Goal: Task Accomplishment & Management: Complete application form

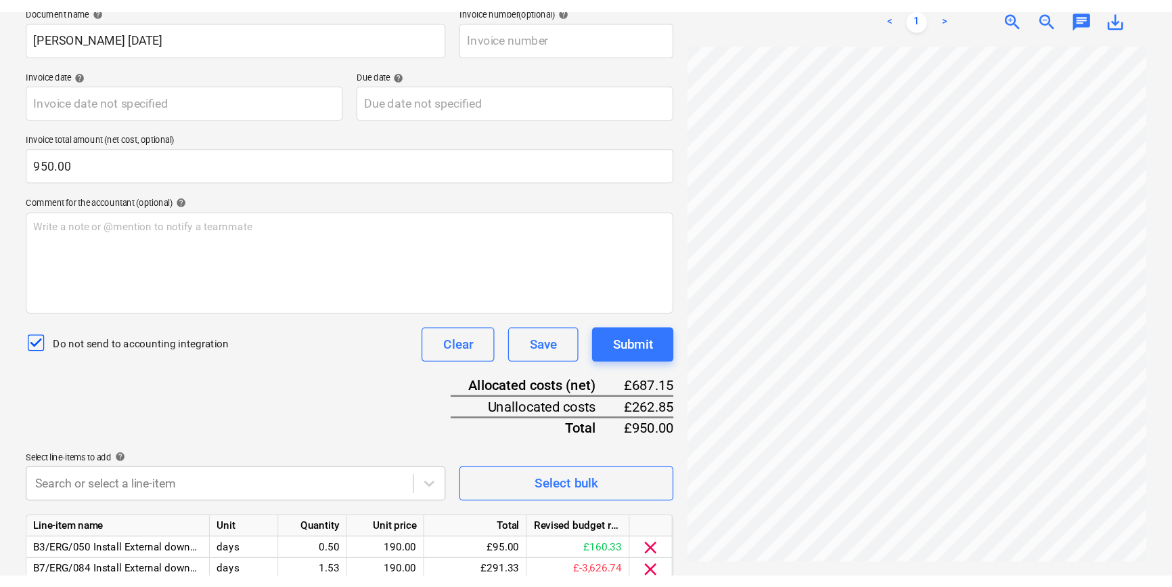
scroll to position [213, 0]
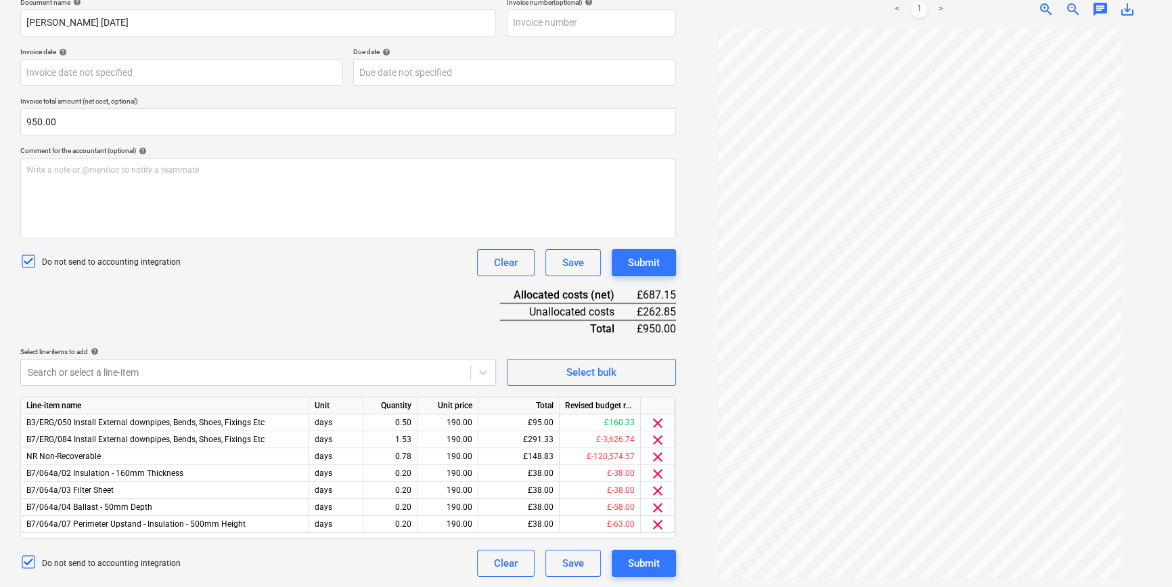
click at [180, 304] on div "Document name help Max Mathieson WE 27.09.25 Invoice number (optional) help Inv…" at bounding box center [348, 287] width 656 height 579
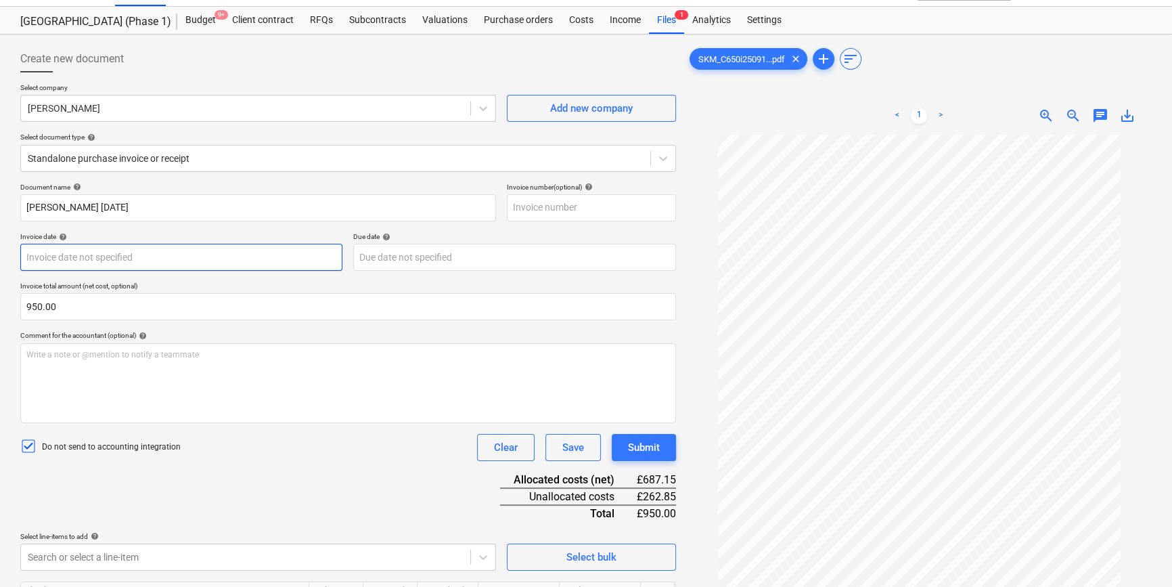
click at [113, 263] on body "Projects Contacts Company Consolidated Invoices 3 Inbox 9+ format_size keyboard…" at bounding box center [586, 265] width 1172 height 587
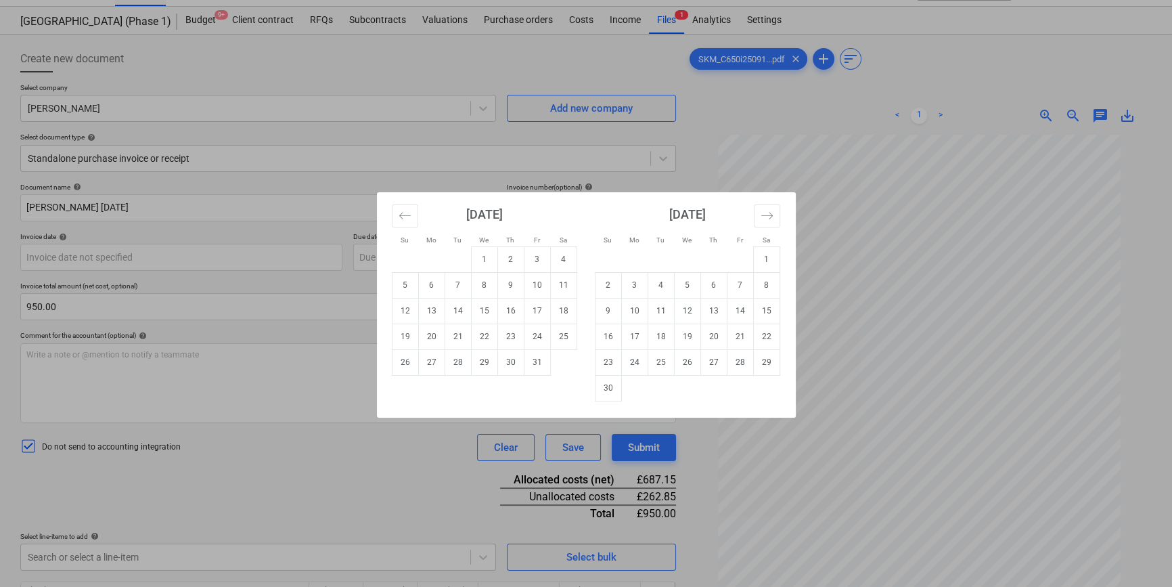
click at [697, 141] on div "Su Mo Tu We Th Fr Sa Su Mo Tu We Th Fr Sa September 2025 1 2 3 4 5 6 7 8 9 10 1…" at bounding box center [586, 293] width 1172 height 587
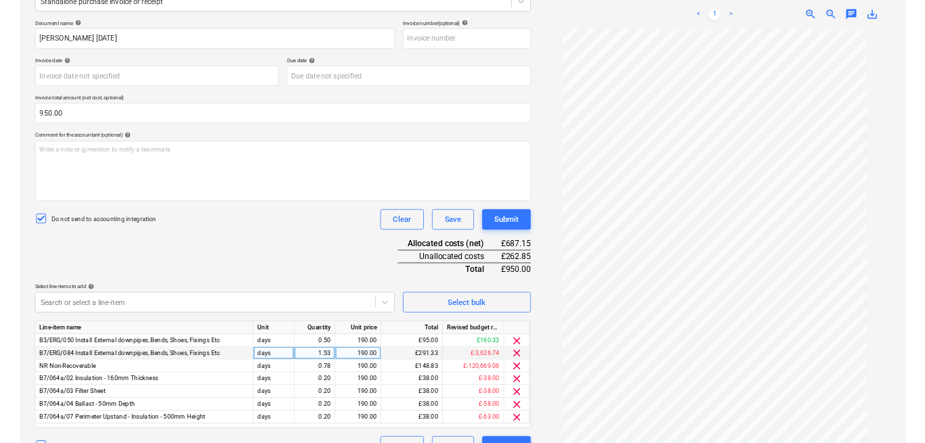
scroll to position [213, 0]
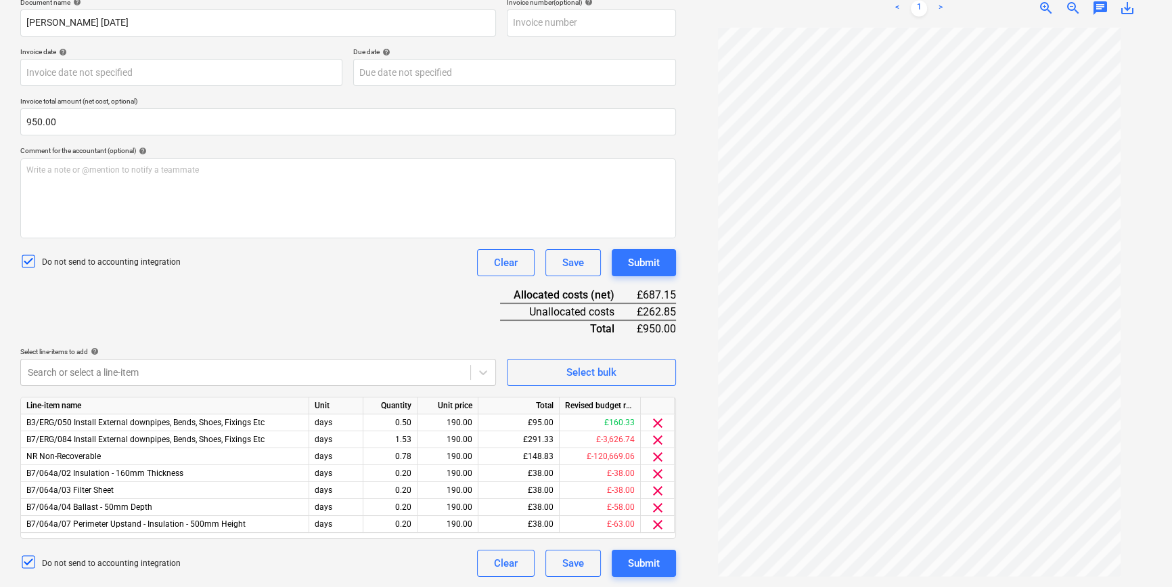
click at [277, 294] on div "Document name help Max Mathieson WE 27.09.25 Invoice number (optional) help Inv…" at bounding box center [348, 287] width 656 height 579
click at [410, 439] on div "1.53" at bounding box center [390, 439] width 43 height 17
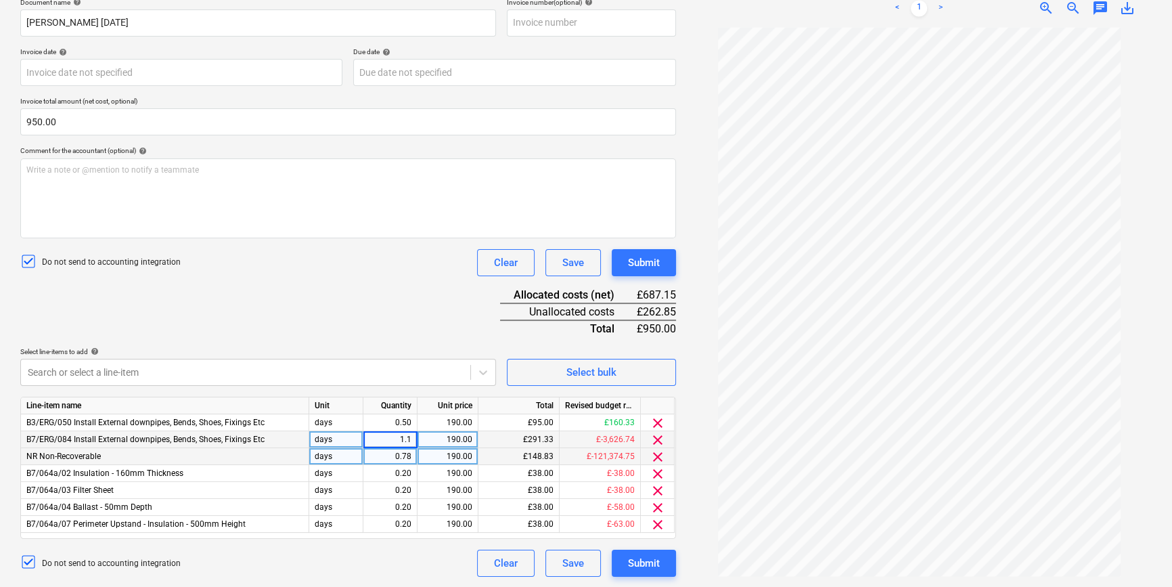
type input "1.16"
click at [368, 313] on div "Document name help Max Mathieson WE 27.09.25 Invoice number (optional) help Inv…" at bounding box center [348, 287] width 656 height 579
click at [407, 333] on div "Document name help Max Mathieson WE 27.09.25 Invoice number (optional) help Inv…" at bounding box center [348, 287] width 656 height 579
click at [411, 450] on div "0.78" at bounding box center [390, 456] width 43 height 17
click at [393, 454] on input "0/9163" at bounding box center [390, 456] width 53 height 16
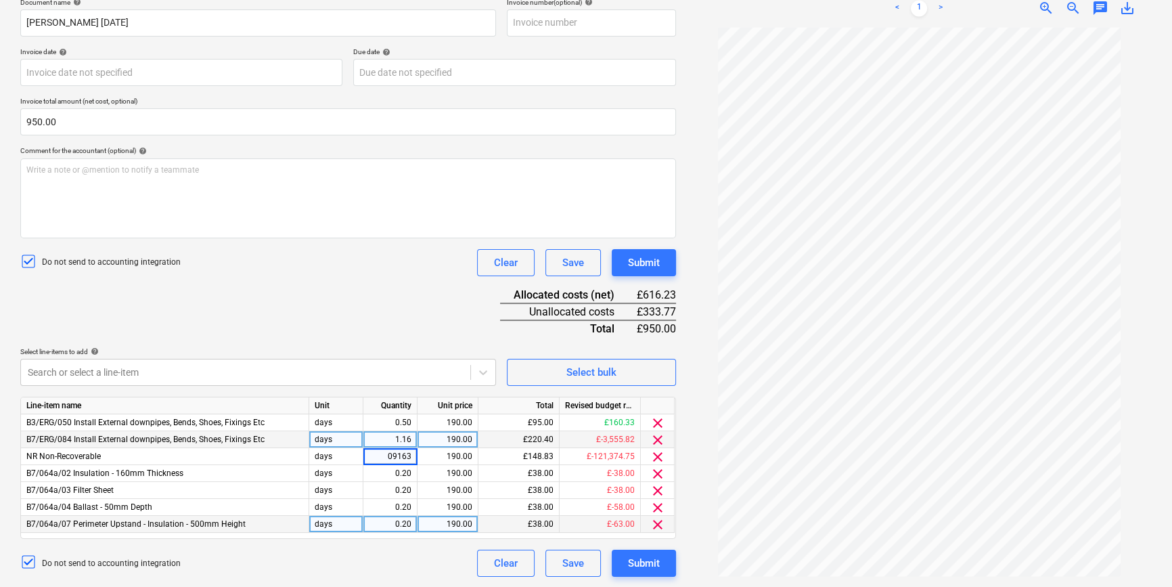
type input "0.9163"
click at [404, 454] on div "Do not send to accounting integration Clear Save Submit" at bounding box center [348, 563] width 656 height 27
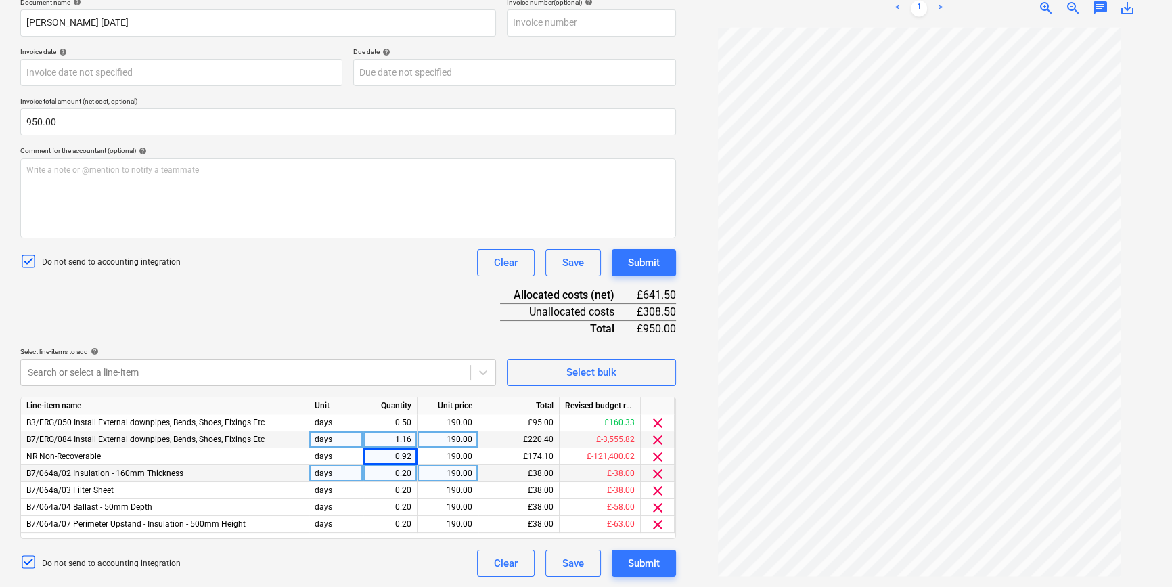
click at [411, 454] on div "0.20" at bounding box center [390, 473] width 43 height 17
click at [405, 454] on input "0.2" at bounding box center [390, 473] width 53 height 16
drag, startPoint x: 404, startPoint y: 472, endPoint x: 464, endPoint y: 477, distance: 59.8
click at [0, 0] on div "B7/064a/02 Insulation - 160mm Thickness days .2 190.00 £38.00 £-38.00 clear" at bounding box center [0, 0] width 0 height 0
type input "1.4993"
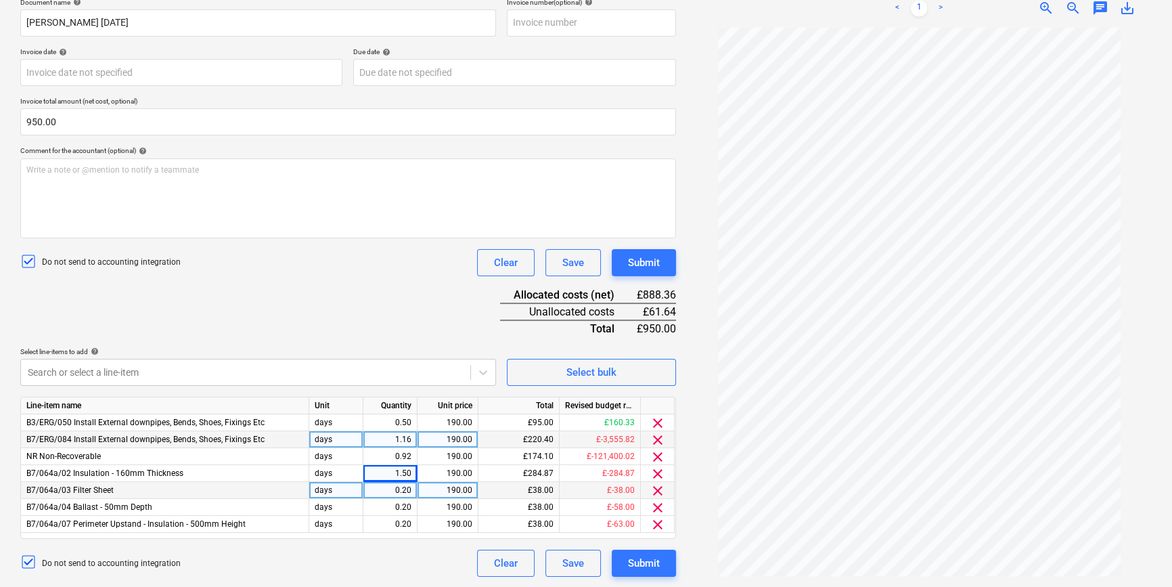
click at [410, 454] on div "0.20" at bounding box center [390, 490] width 43 height 17
type input "0.25"
click at [402, 454] on div "0.20" at bounding box center [390, 507] width 43 height 17
type input "0.25"
click at [371, 454] on div "Do not send to accounting integration Clear Save Submit" at bounding box center [348, 563] width 656 height 27
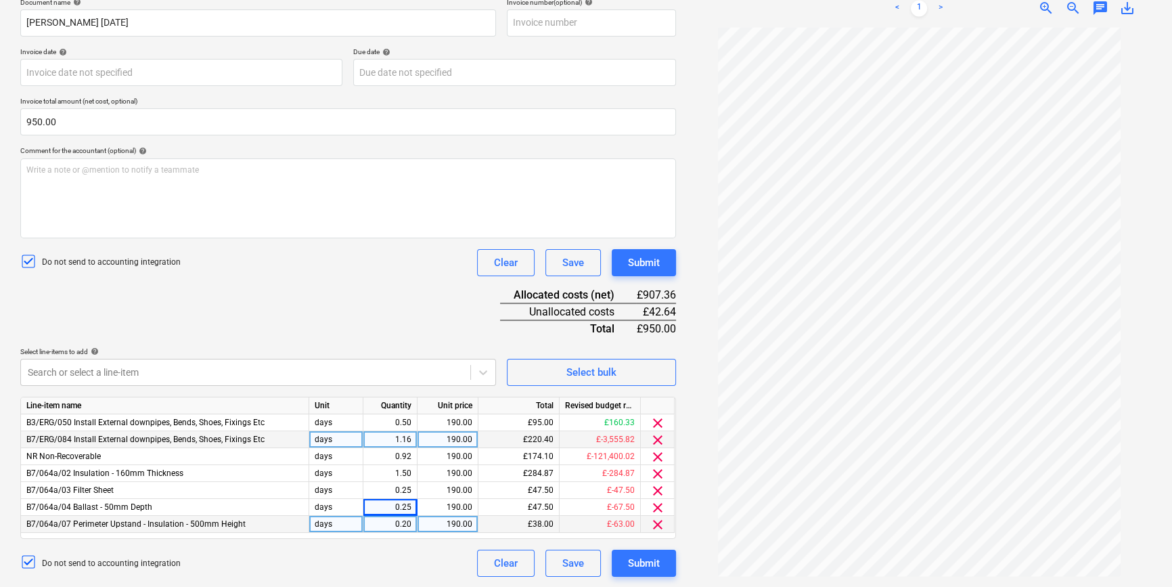
click at [397, 454] on div "0.20" at bounding box center [390, 524] width 43 height 17
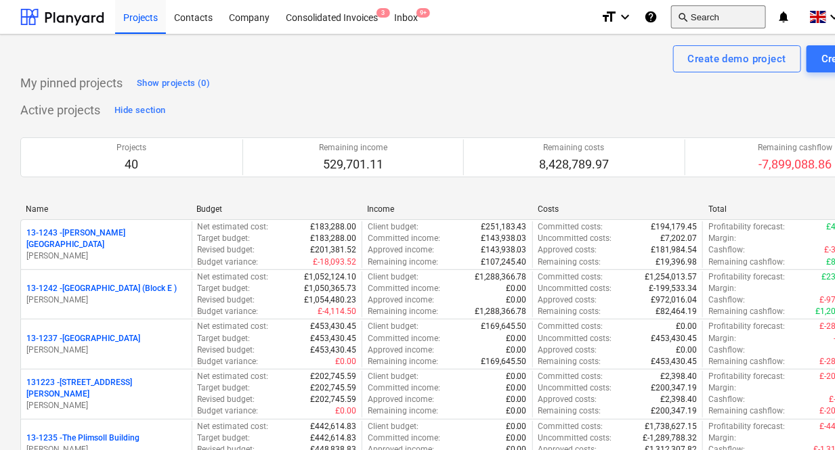
click at [707, 19] on button "search Search" at bounding box center [718, 16] width 95 height 23
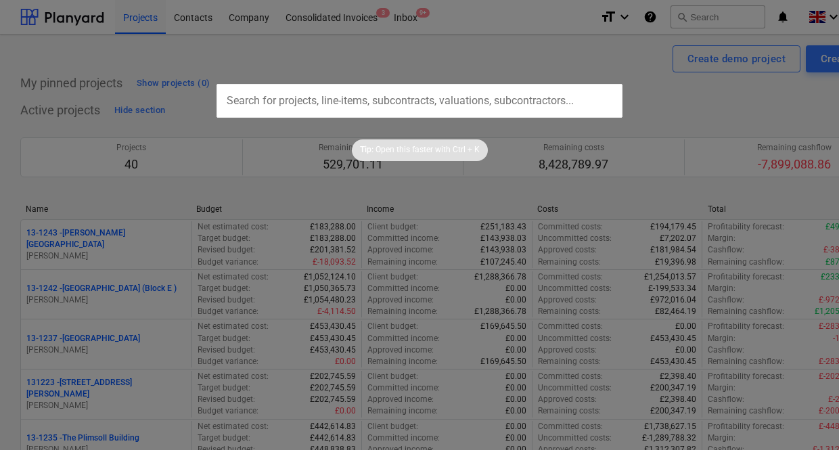
type input "1"
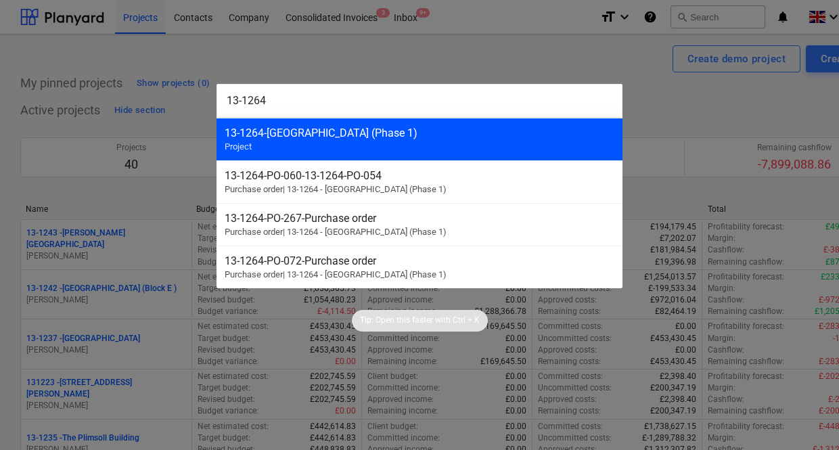
type input "13-1264"
click at [377, 135] on div "13-1264 - Plumstead West Thamesmead (Phase 1)" at bounding box center [420, 133] width 390 height 13
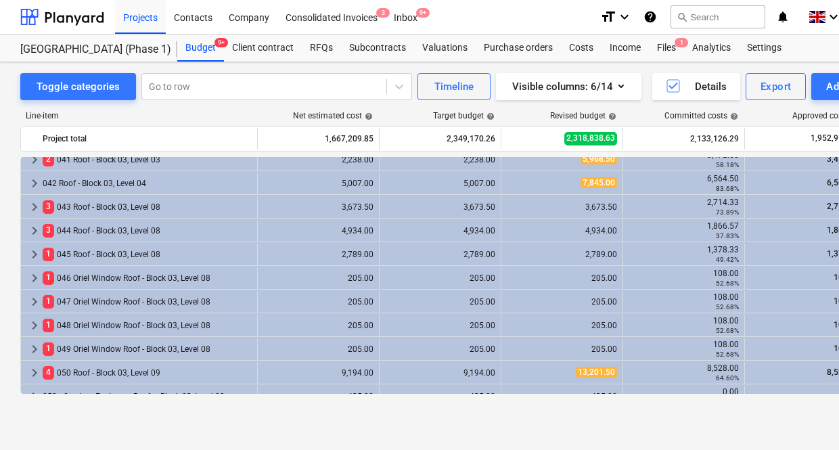
scroll to position [1415, 0]
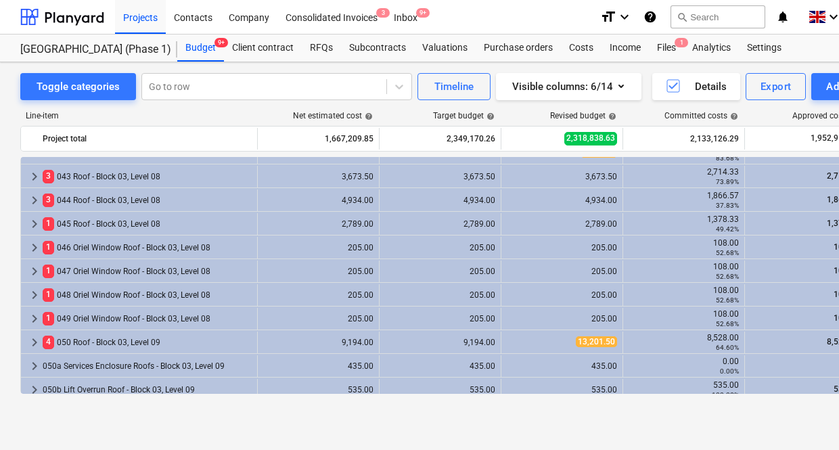
click at [220, 108] on div "Line-item Net estimated cost help Target budget help Revised budget help Commit…" at bounding box center [462, 255] width 885 height 310
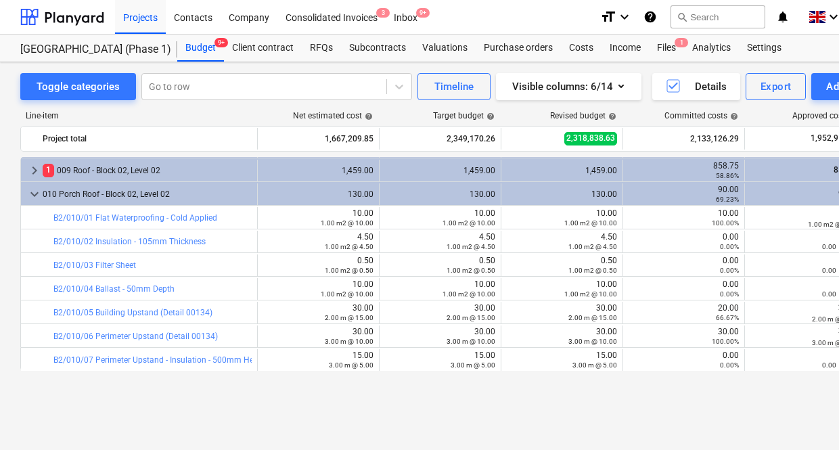
scroll to position [246, 0]
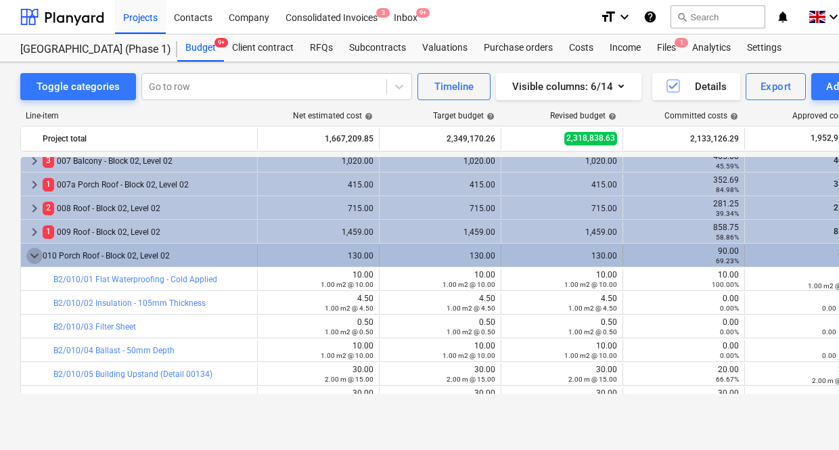
click at [31, 252] on span "keyboard_arrow_down" at bounding box center [34, 256] width 16 height 16
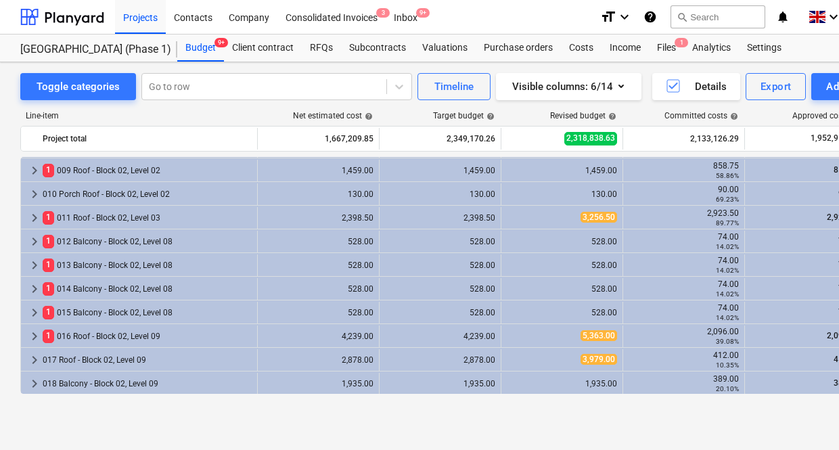
scroll to position [0, 0]
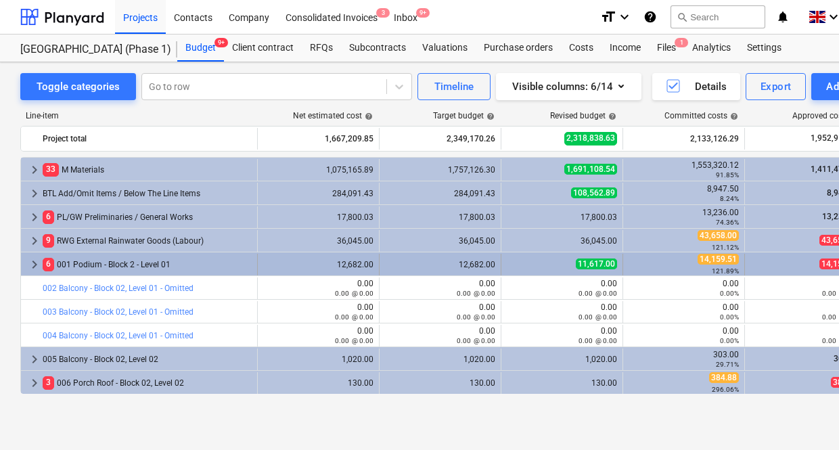
click at [36, 263] on span "keyboard_arrow_right" at bounding box center [34, 265] width 16 height 16
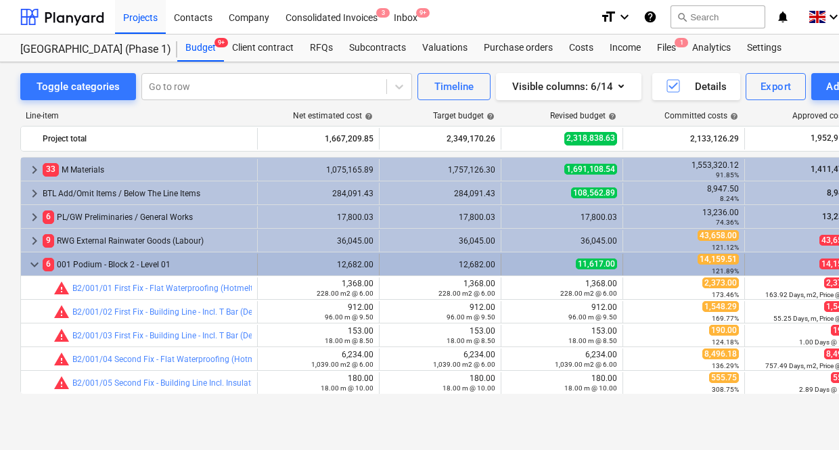
click at [37, 263] on span "keyboard_arrow_down" at bounding box center [34, 265] width 16 height 16
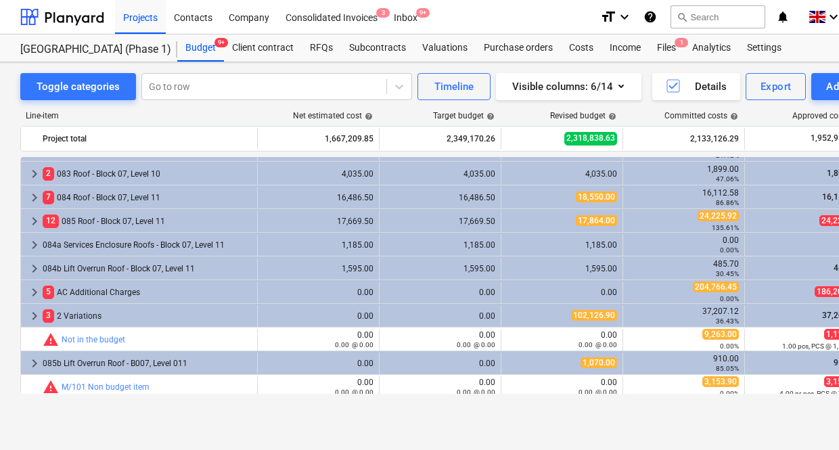
scroll to position [2461, 0]
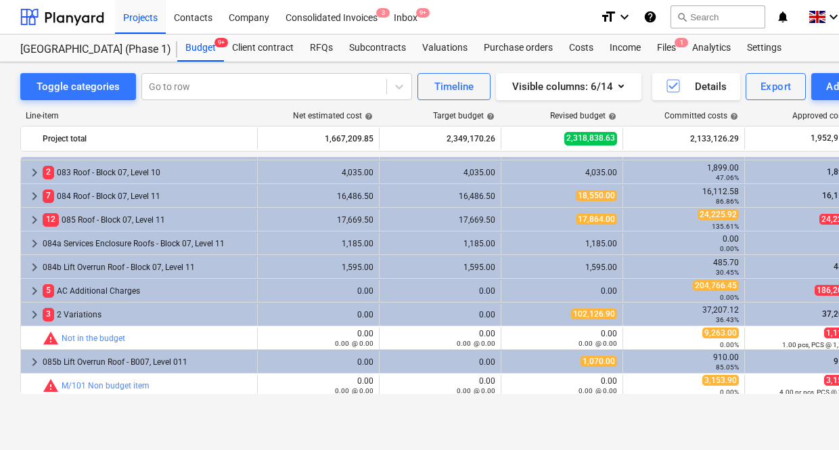
click at [142, 409] on div "Line-item Net estimated cost help Target budget help Revised budget help Commit…" at bounding box center [462, 255] width 885 height 310
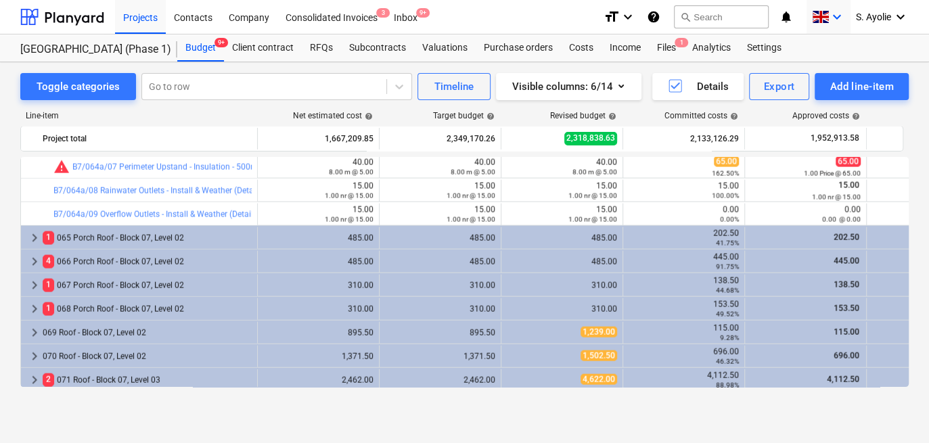
scroll to position [1969, 0]
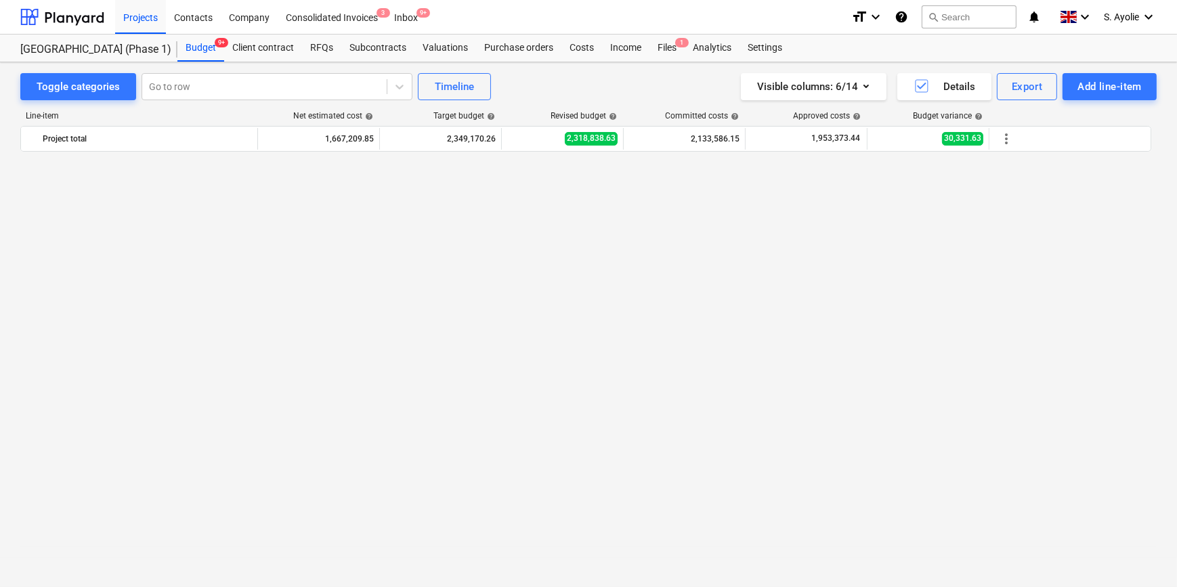
scroll to position [1969, 0]
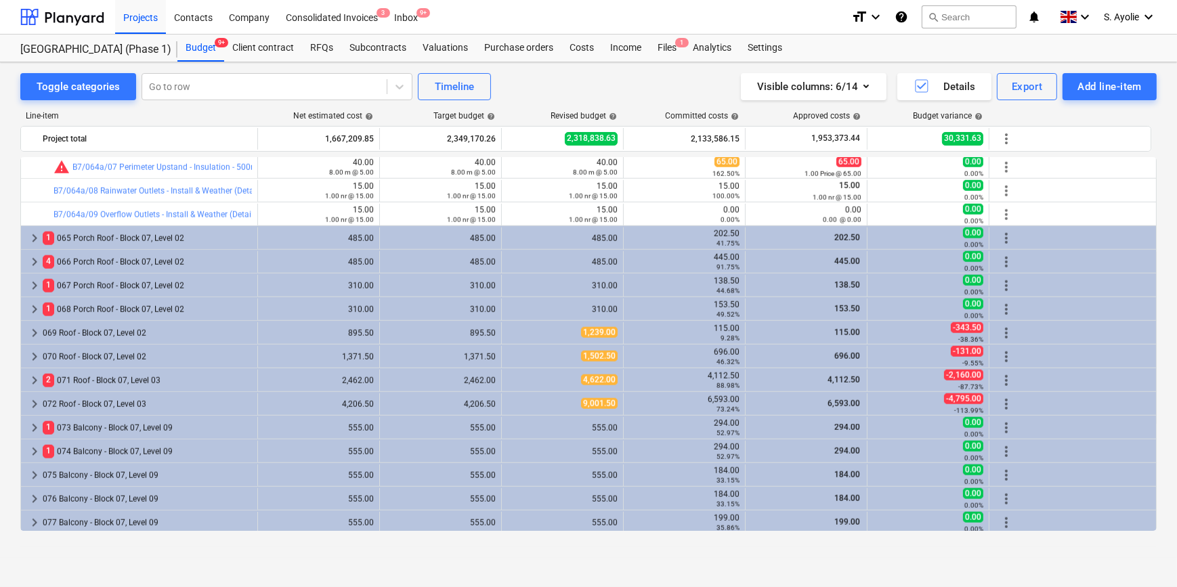
click at [596, 84] on div "Toggle categories Go to row Timeline Visible columns : 6/14 Details Export Add …" at bounding box center [588, 86] width 1136 height 27
click at [637, 22] on div "Projects Contacts Company Consolidated Invoices 3 Inbox 9+" at bounding box center [477, 17] width 725 height 34
click at [1167, 290] on div "Toggle categories Go to row Timeline Visible columns : 6/14 Details Export Add …" at bounding box center [588, 310] width 1177 height 496
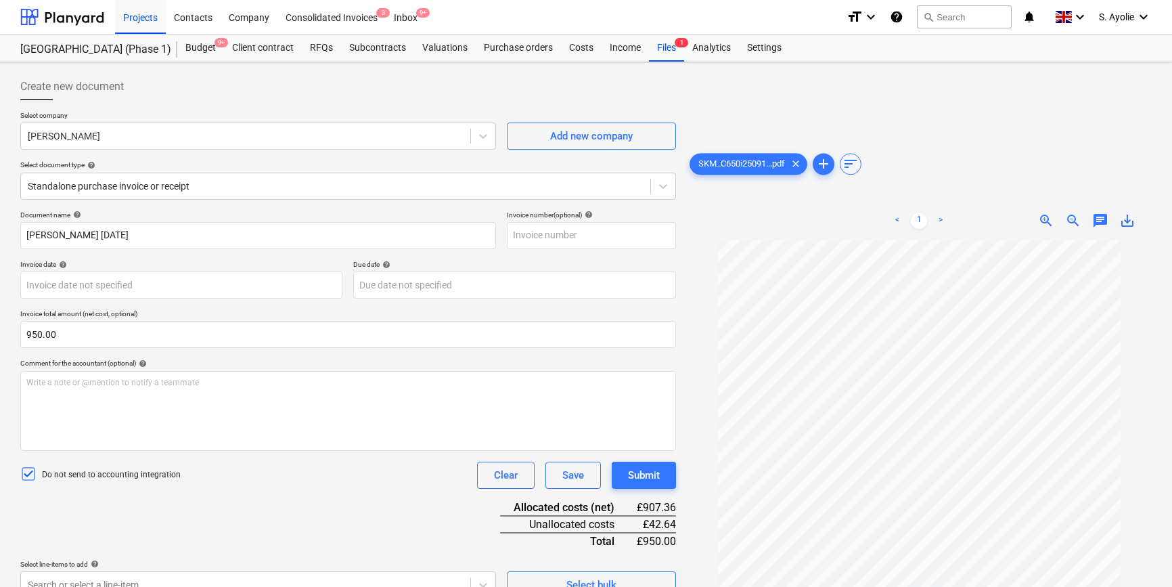
scroll to position [213, 0]
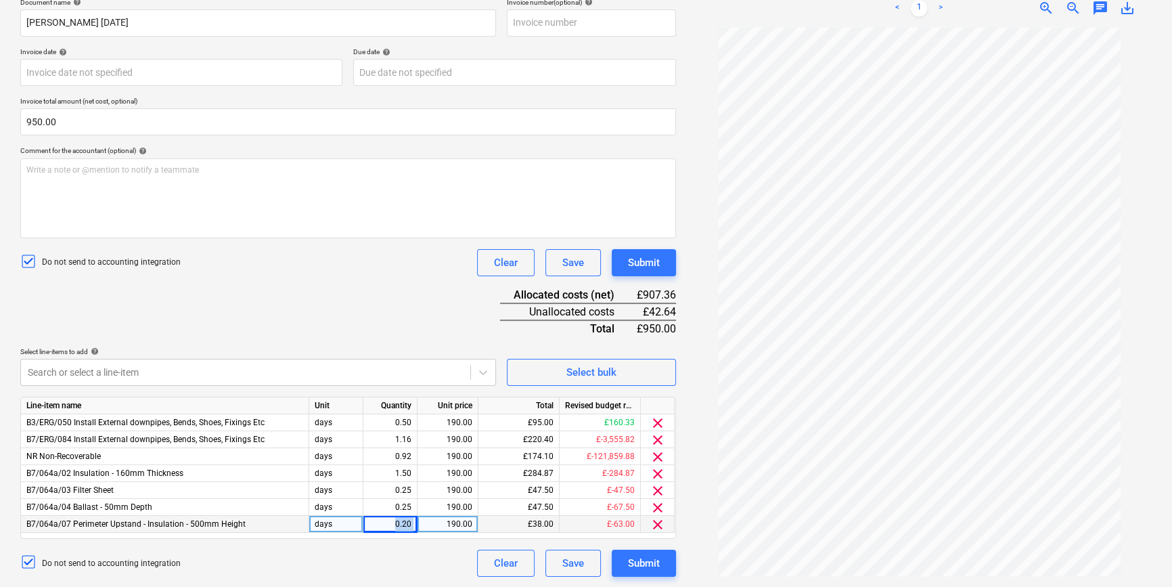
drag, startPoint x: 389, startPoint y: 524, endPoint x: 430, endPoint y: 525, distance: 40.6
click at [0, 0] on div "B7/064a/07 Perimeter Upstand - Insulation - 500mm Height days 0.20 190.00 £38.0…" at bounding box center [0, 0] width 0 height 0
click at [401, 438] on div "1.16" at bounding box center [390, 439] width 43 height 17
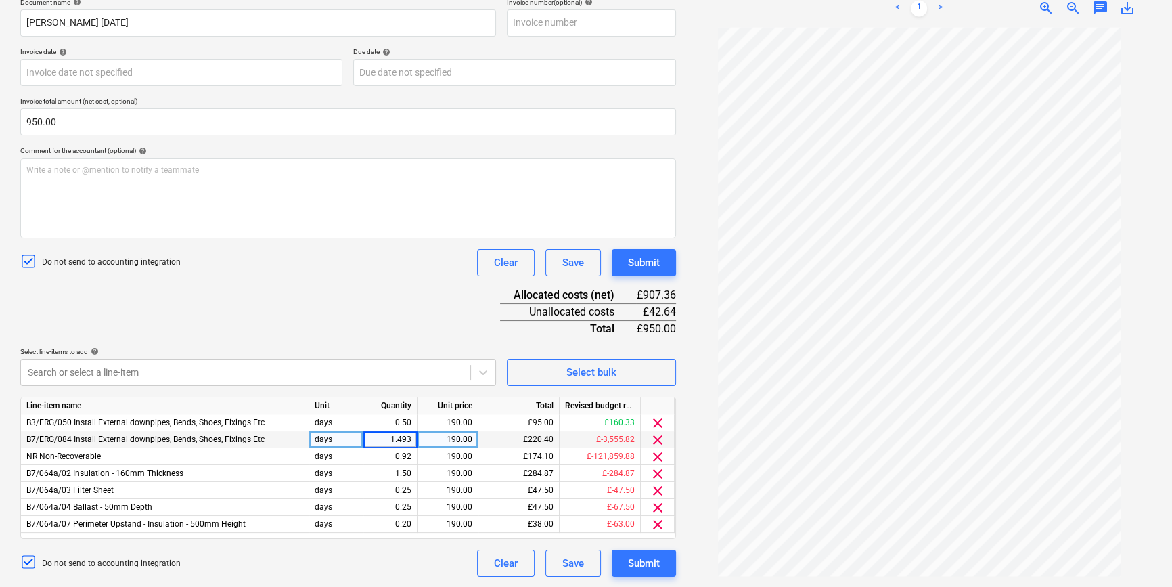
type input "1.4930"
click at [397, 522] on div "0.20" at bounding box center [390, 524] width 43 height 17
click at [392, 571] on div "Do not send to accounting integration Clear Save Submit" at bounding box center [348, 563] width 656 height 27
click at [388, 528] on div "0.00" at bounding box center [390, 524] width 43 height 17
type input "0.34"
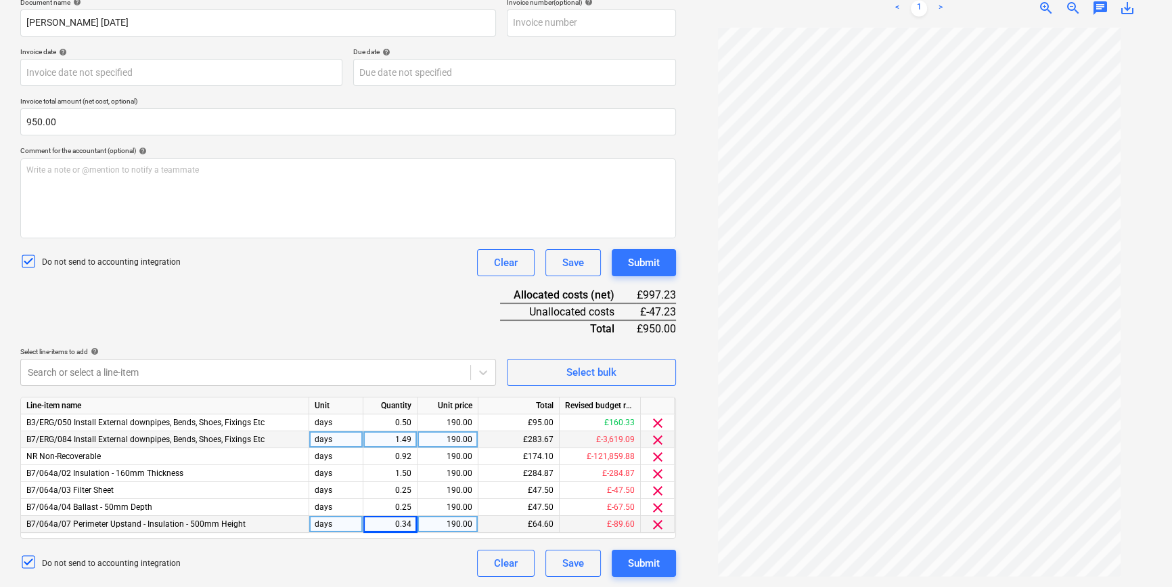
click at [179, 348] on div "Select line-items to add help" at bounding box center [258, 351] width 476 height 9
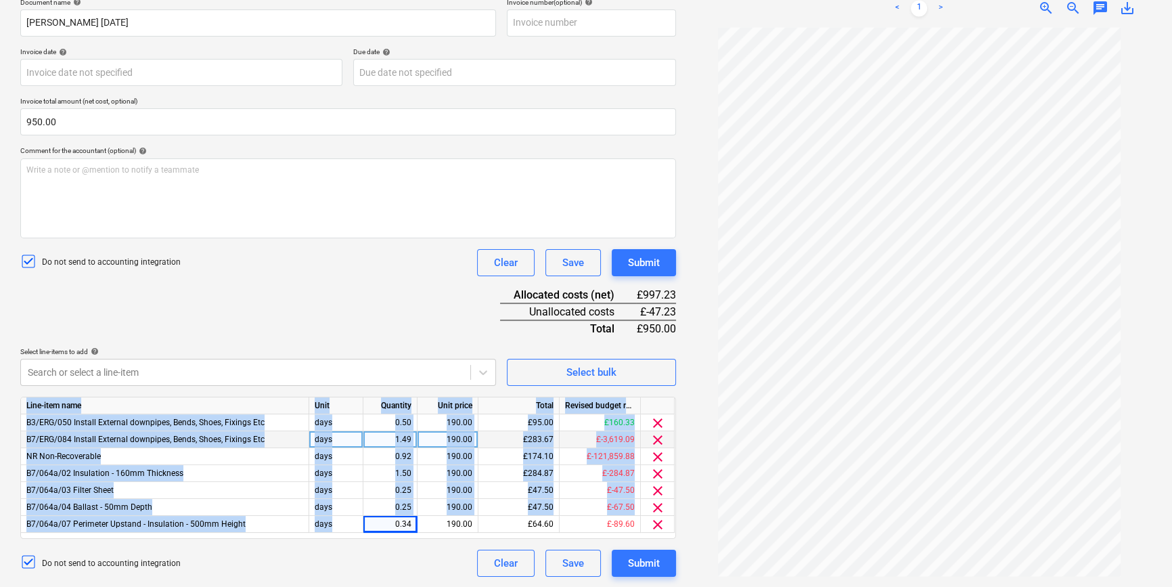
drag, startPoint x: 389, startPoint y: 525, endPoint x: 477, endPoint y: 540, distance: 89.4
click at [477, 540] on div "Document name help Max Mathieson WE 27.09.25 Invoice number (optional) help Inv…" at bounding box center [348, 287] width 656 height 579
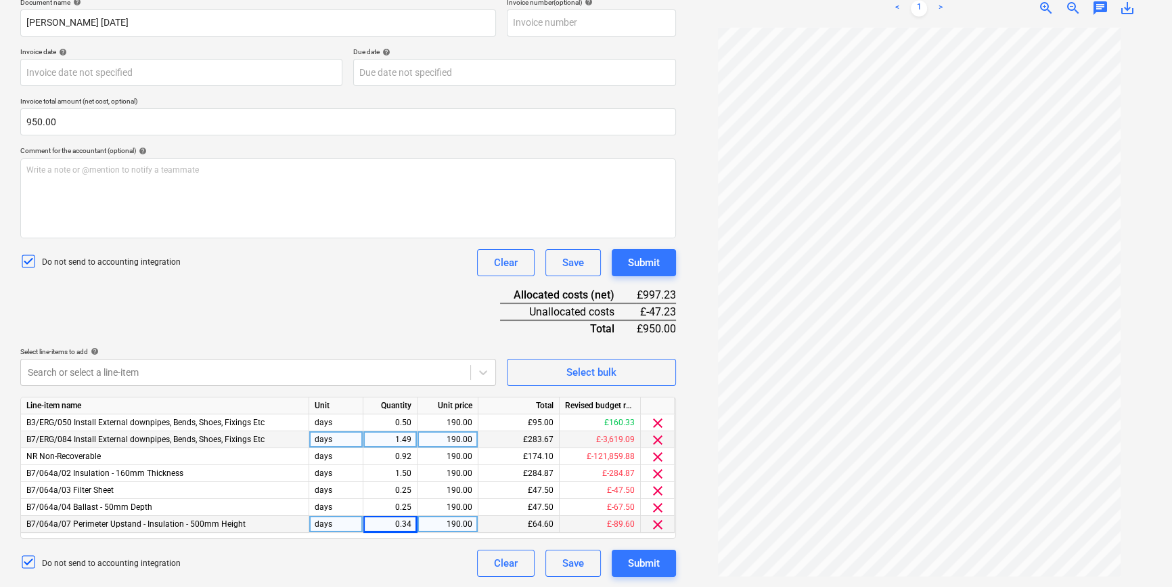
drag, startPoint x: 477, startPoint y: 540, endPoint x: 401, endPoint y: 529, distance: 76.6
click at [401, 529] on div "0.34" at bounding box center [390, 524] width 43 height 17
drag, startPoint x: 62, startPoint y: 123, endPoint x: -66, endPoint y: 102, distance: 129.0
click at [0, 102] on html "Projects Contacts Company Consolidated Invoices 3 Inbox 9+ format_size keyboard…" at bounding box center [586, 80] width 1172 height 587
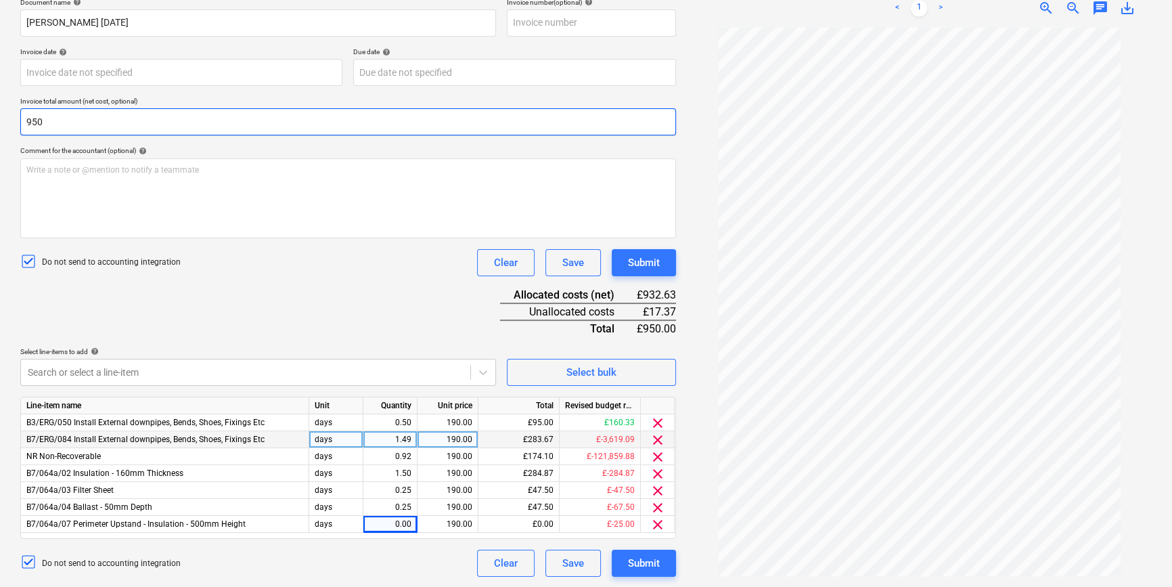
click at [116, 125] on input "950" at bounding box center [348, 121] width 656 height 27
type input "9"
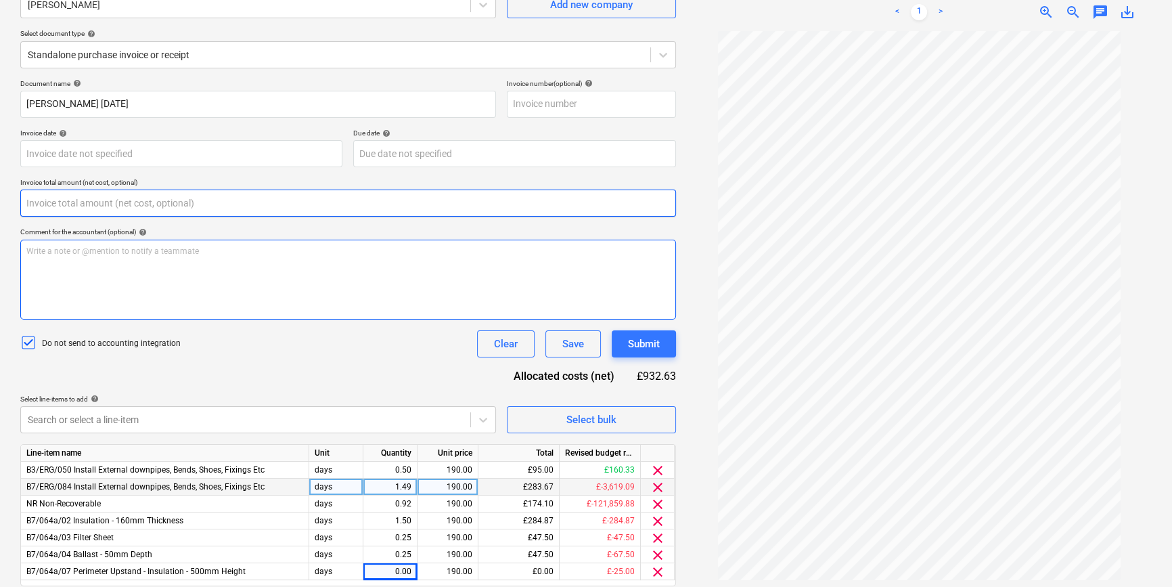
scroll to position [179, 0]
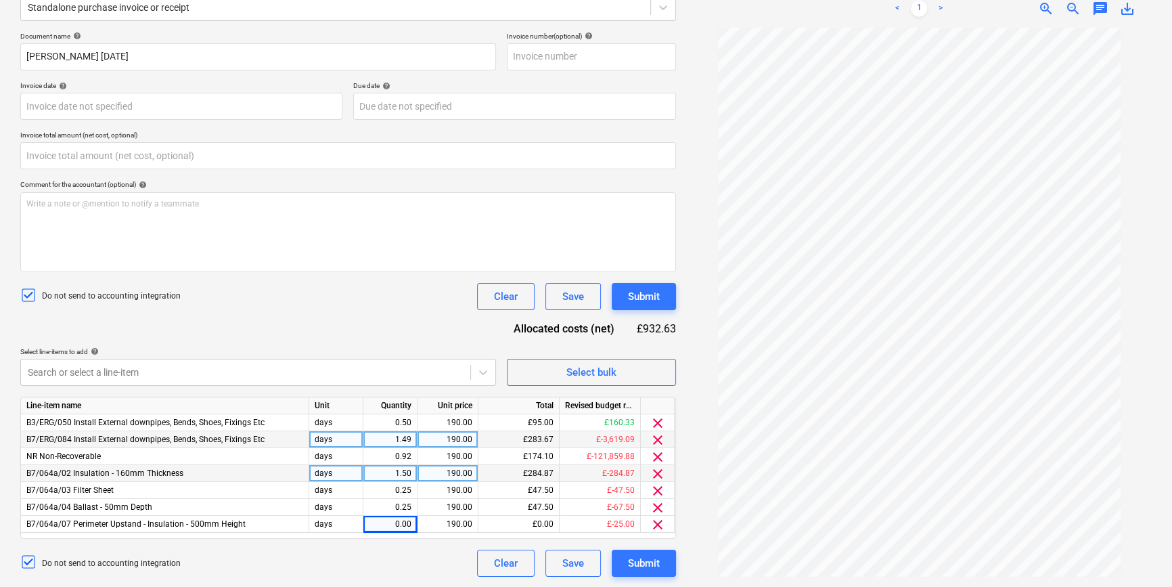
type input "0.00"
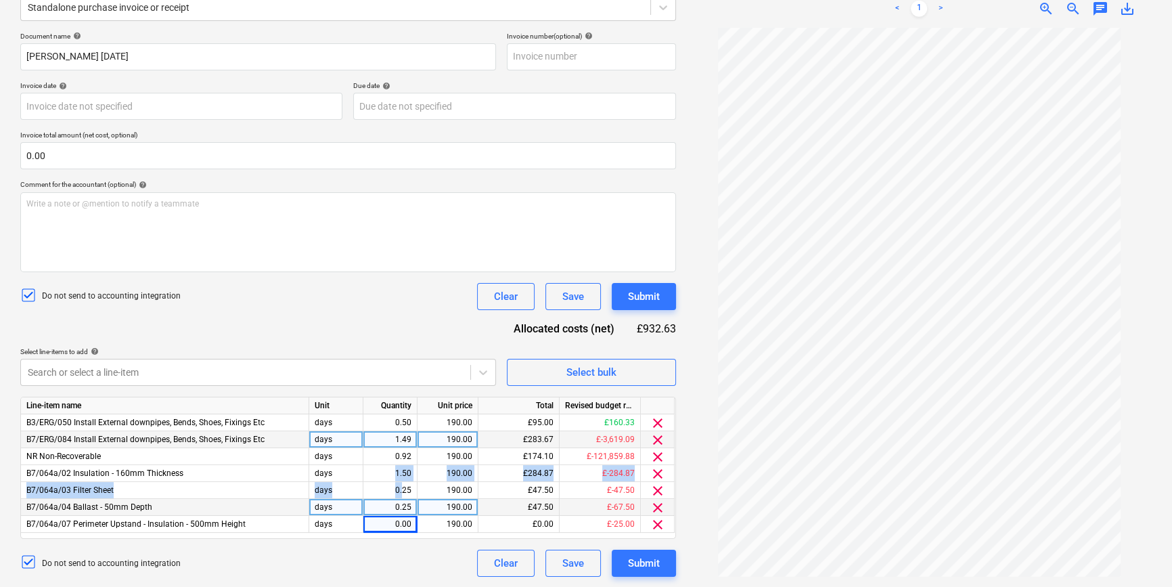
drag, startPoint x: 391, startPoint y: 472, endPoint x: 405, endPoint y: 510, distance: 41.1
click at [405, 510] on div "Line-item name Unit Quantity Unit price Total Revised budget remaining B3/ERG/0…" at bounding box center [348, 468] width 656 height 142
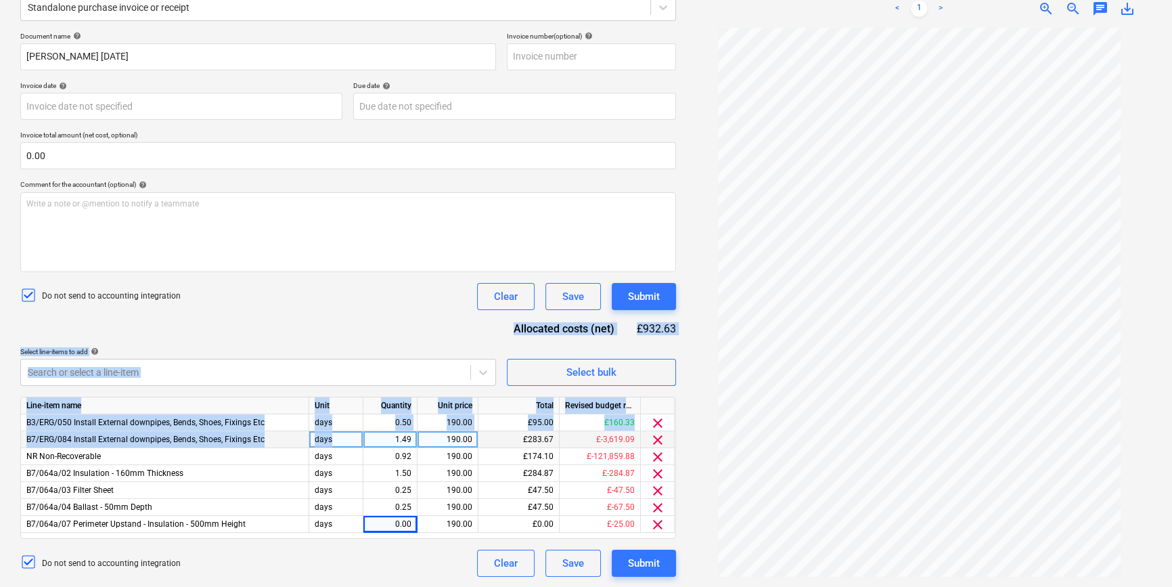
drag, startPoint x: 405, startPoint y: 510, endPoint x: 393, endPoint y: 310, distance: 200.7
click at [393, 310] on div "Document name help Max Mathieson WE 27.09.25 Invoice number (optional) help Inv…" at bounding box center [348, 304] width 656 height 545
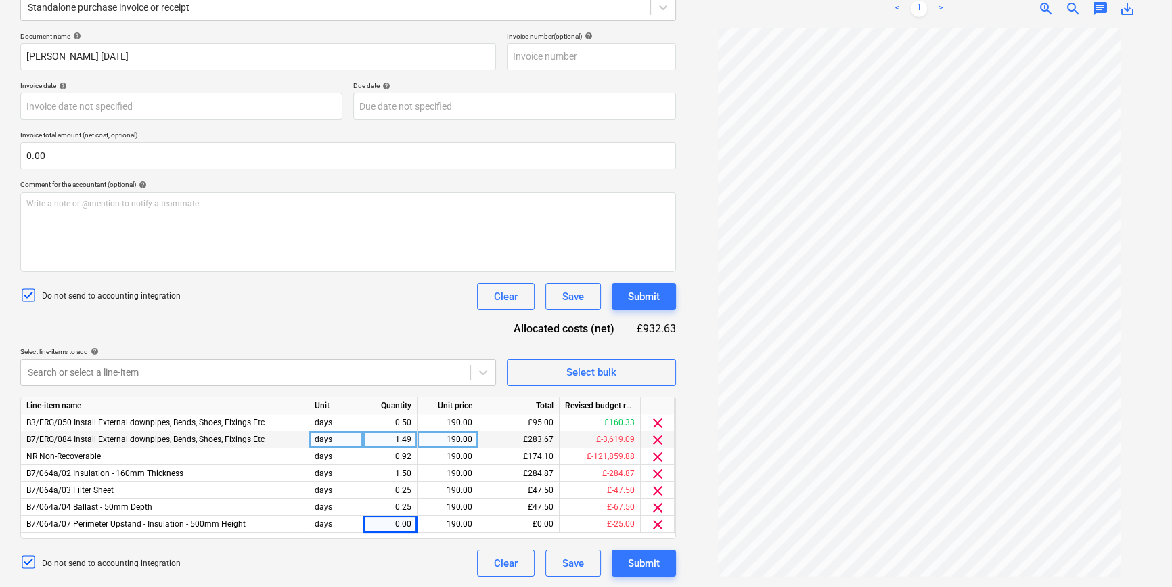
click at [393, 309] on div "Document name help Max Mathieson WE 27.09.25 Invoice number (optional) help Inv…" at bounding box center [348, 304] width 656 height 545
click at [409, 420] on div "0.50" at bounding box center [390, 422] width 43 height 17
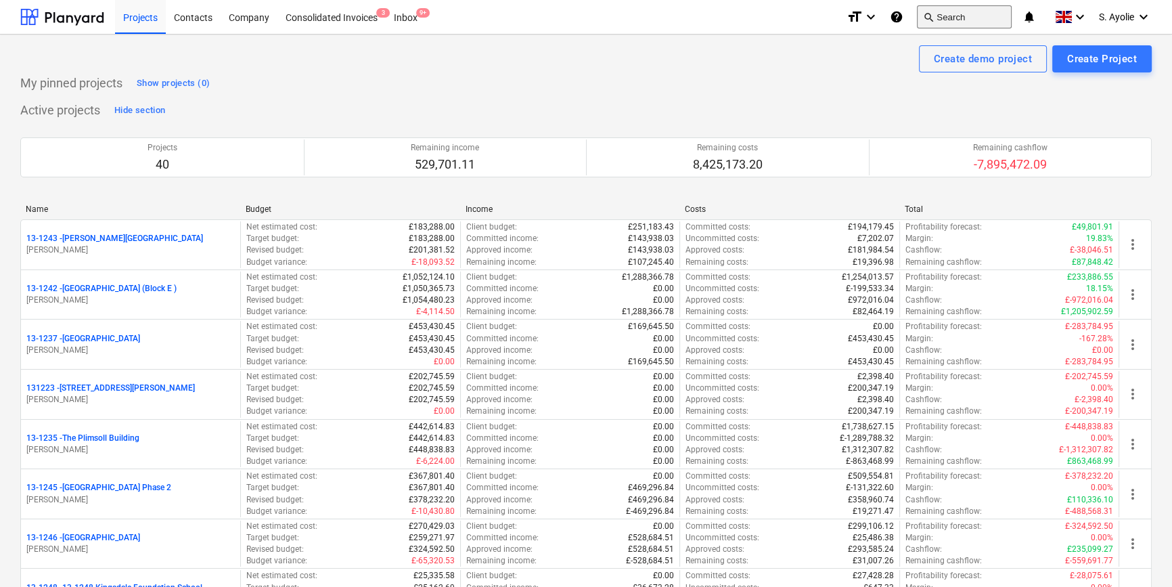
click at [965, 26] on button "search Search" at bounding box center [964, 16] width 95 height 23
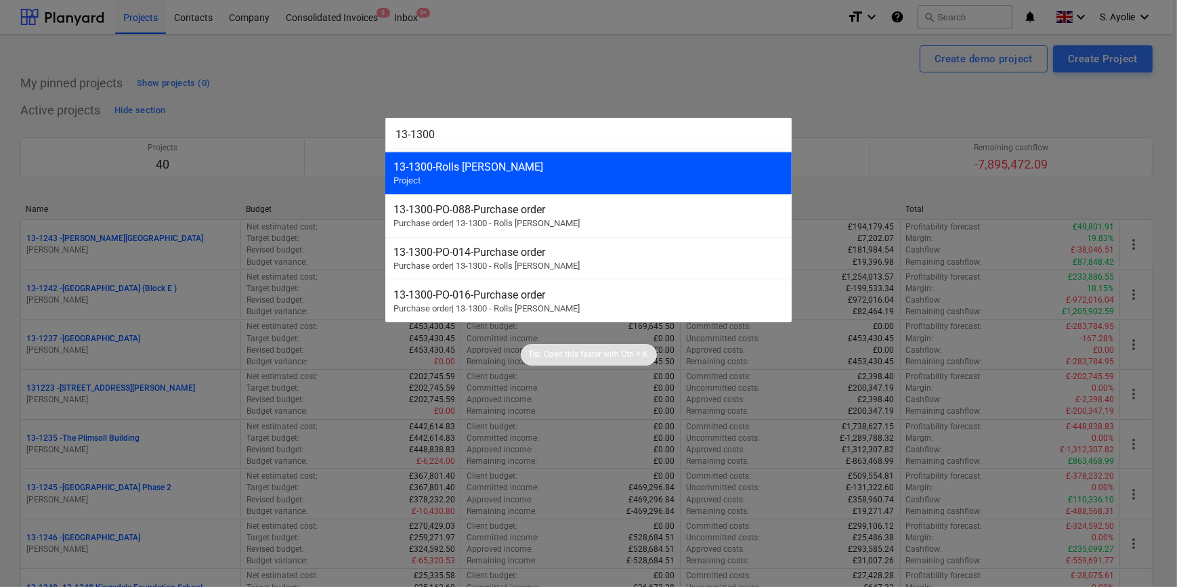
type input "13-1300"
click at [516, 171] on div "13-1300 - Rolls [PERSON_NAME]" at bounding box center [588, 166] width 390 height 13
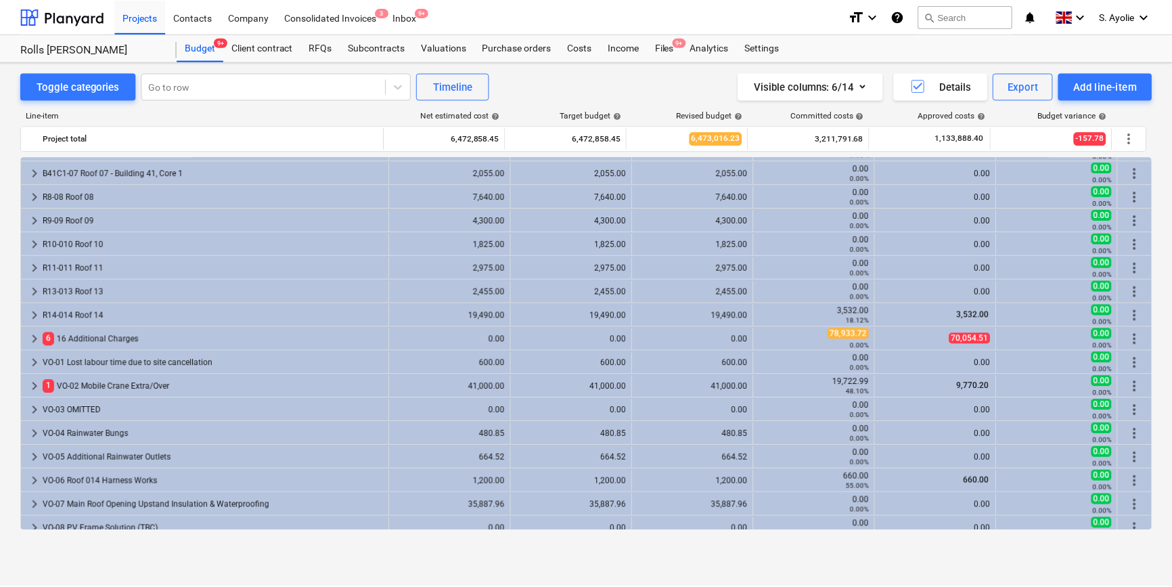
scroll to position [369, 0]
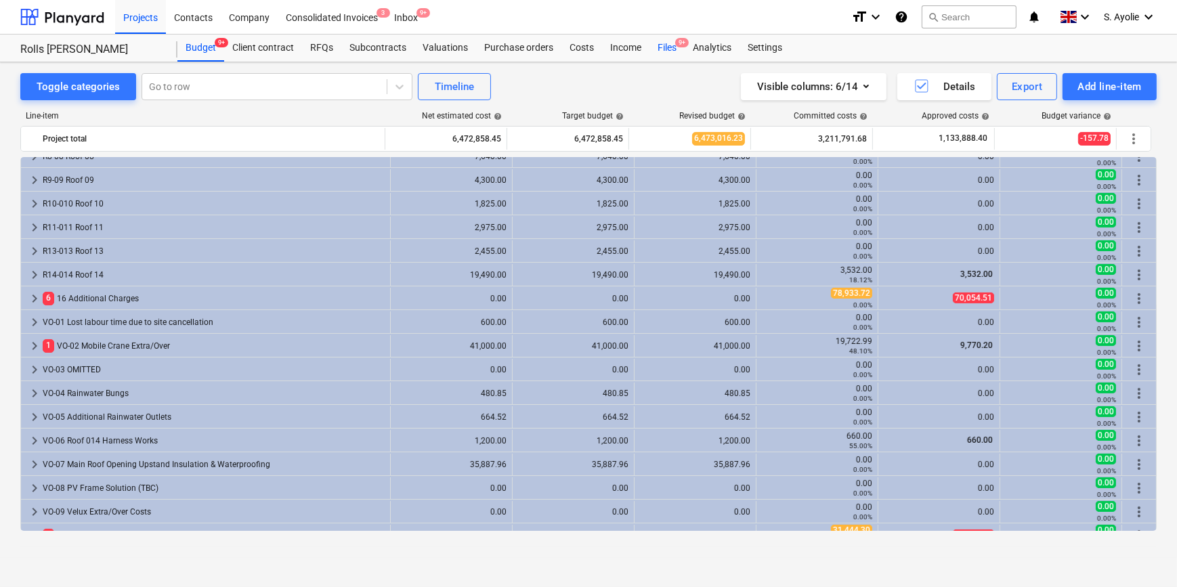
click at [669, 50] on div "Files 9+" at bounding box center [666, 48] width 35 height 27
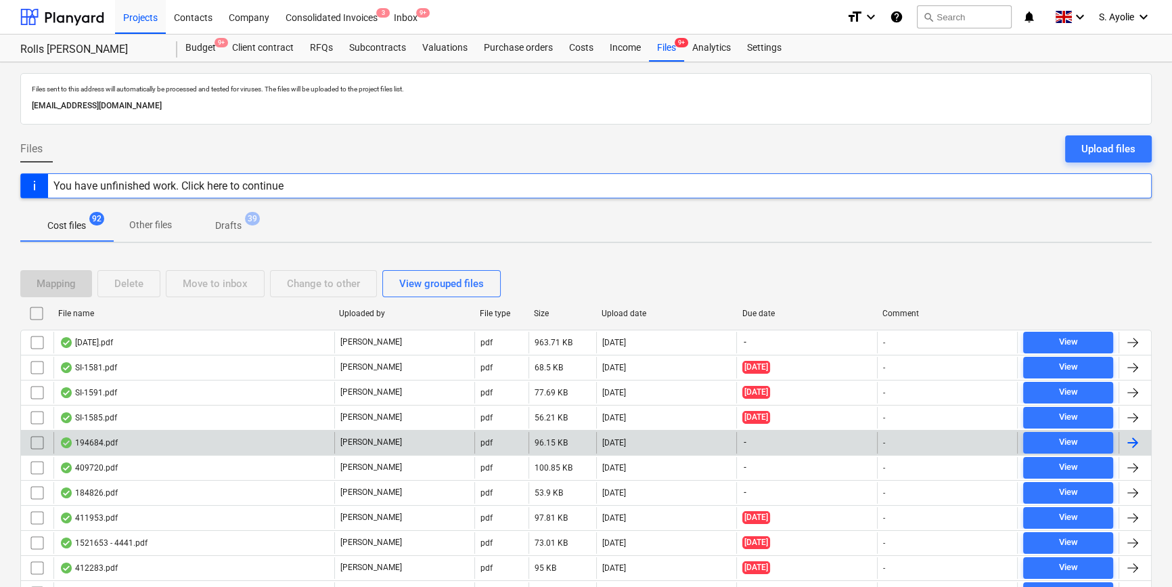
click at [305, 432] on div "194684.pdf" at bounding box center [193, 443] width 281 height 22
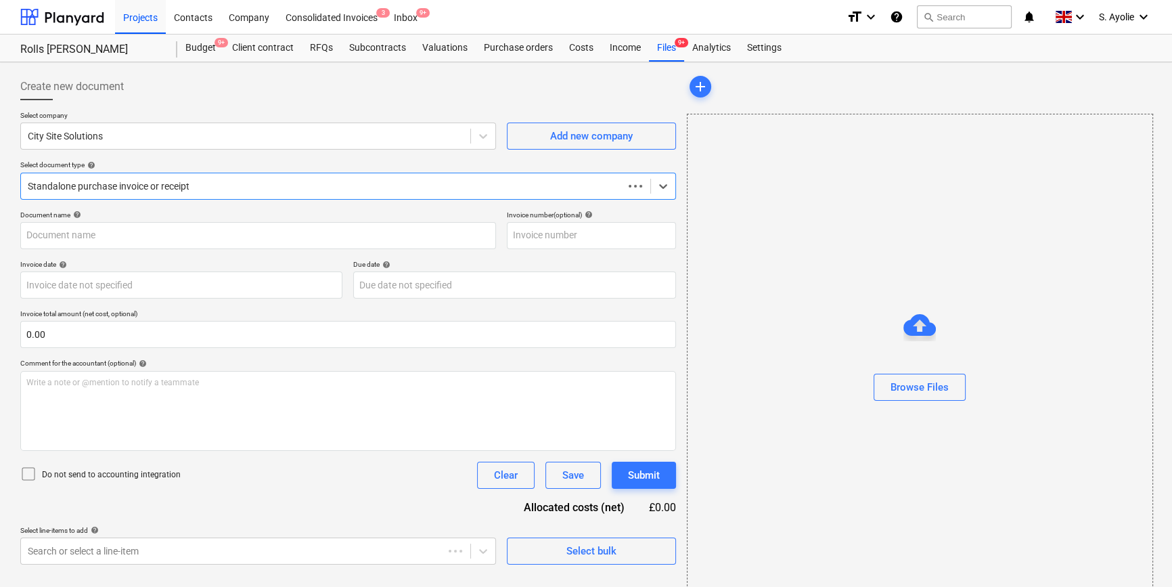
type input "SK1980"
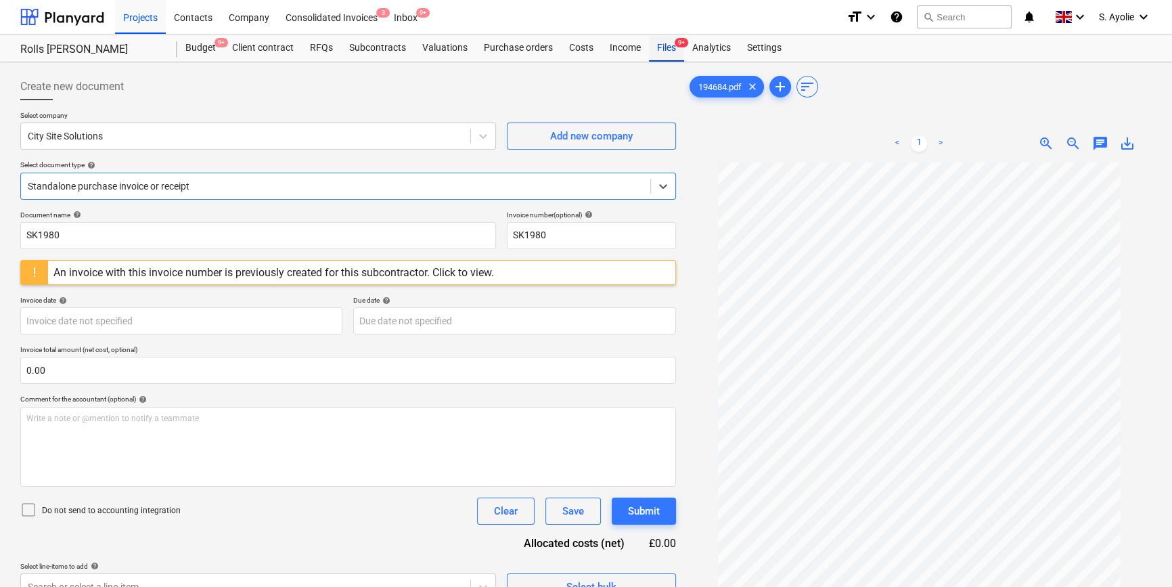
click at [678, 43] on span "9+" at bounding box center [682, 42] width 14 height 9
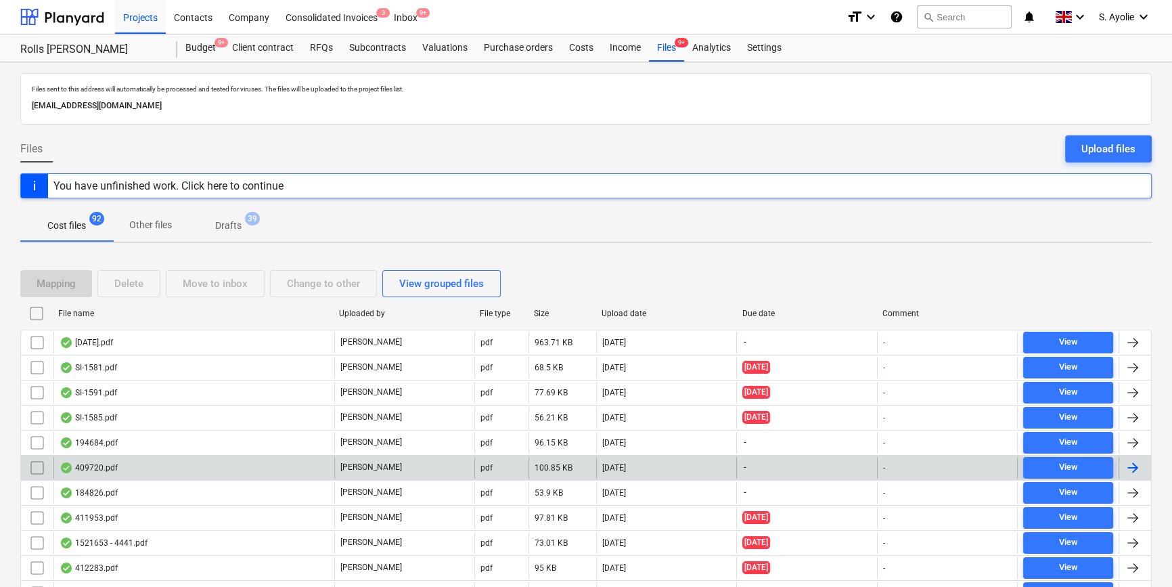
click at [241, 466] on div "409720.pdf" at bounding box center [193, 468] width 281 height 22
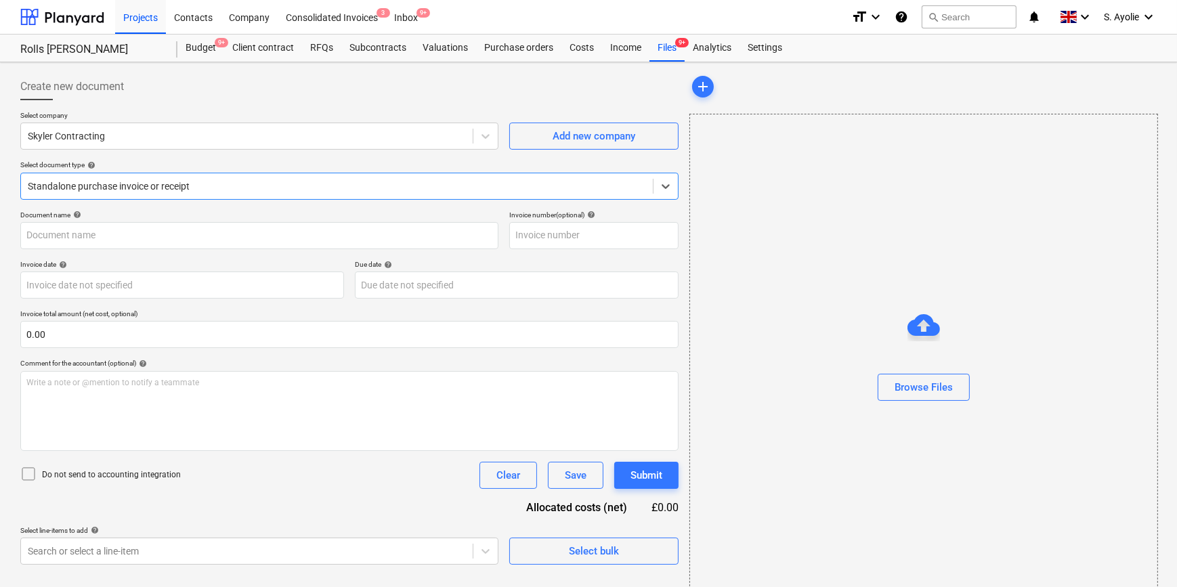
type input "409720"
type input "[DATE]"
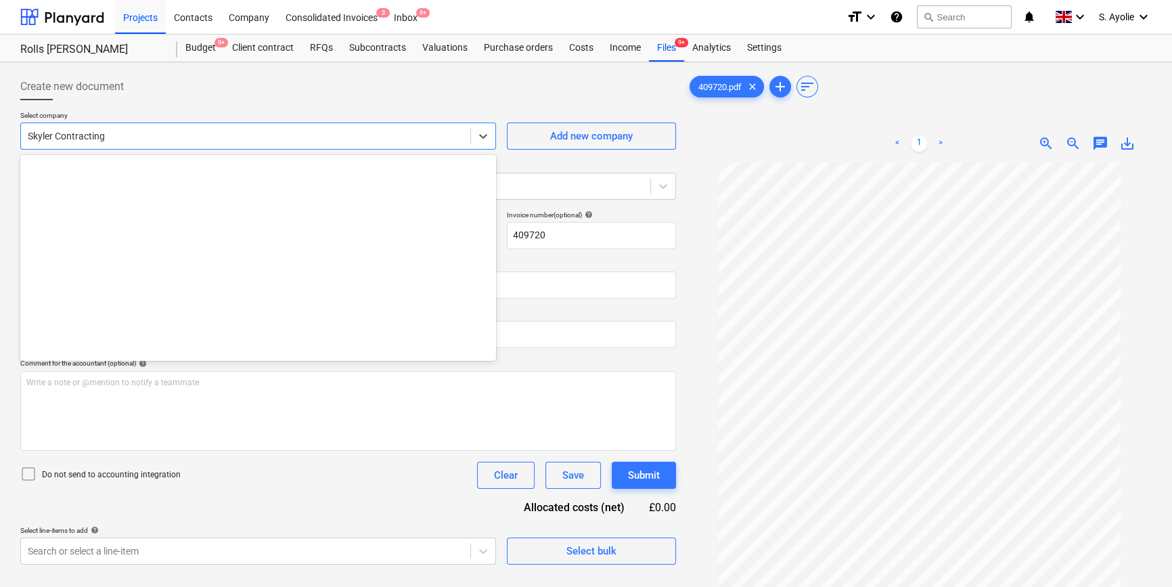
click at [252, 133] on div at bounding box center [246, 136] width 436 height 14
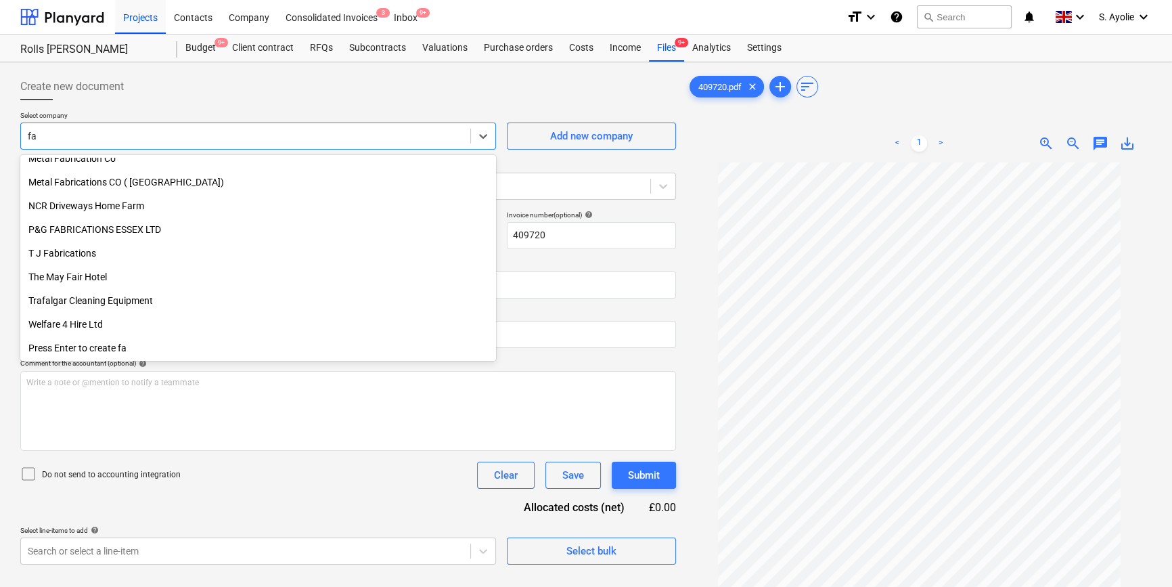
scroll to position [437, 0]
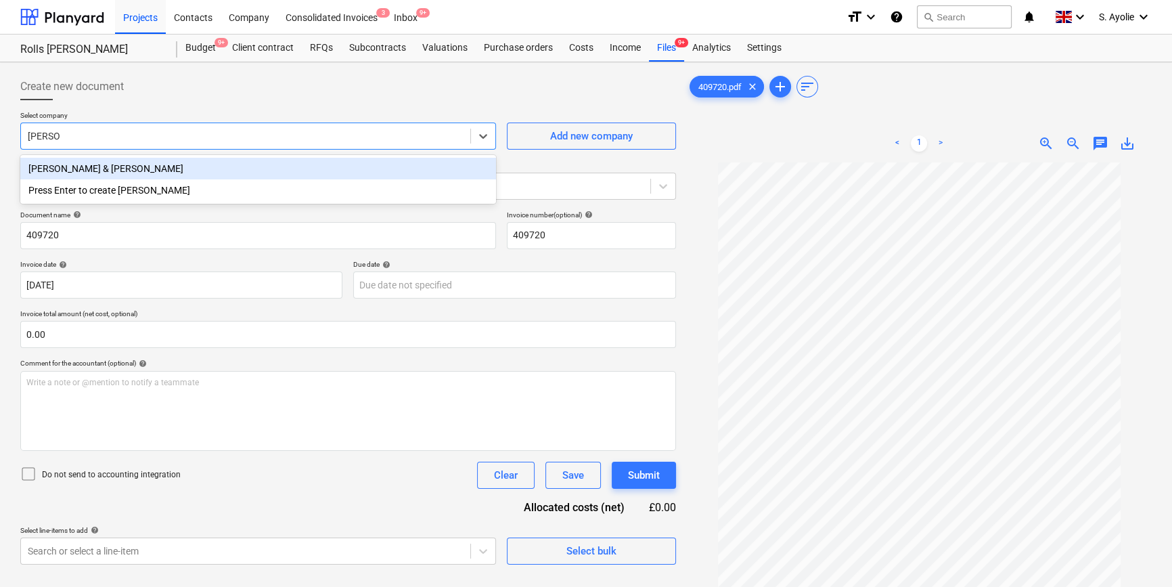
type input "[PERSON_NAME]"
click at [97, 166] on div "[PERSON_NAME] & [PERSON_NAME]" at bounding box center [258, 169] width 476 height 22
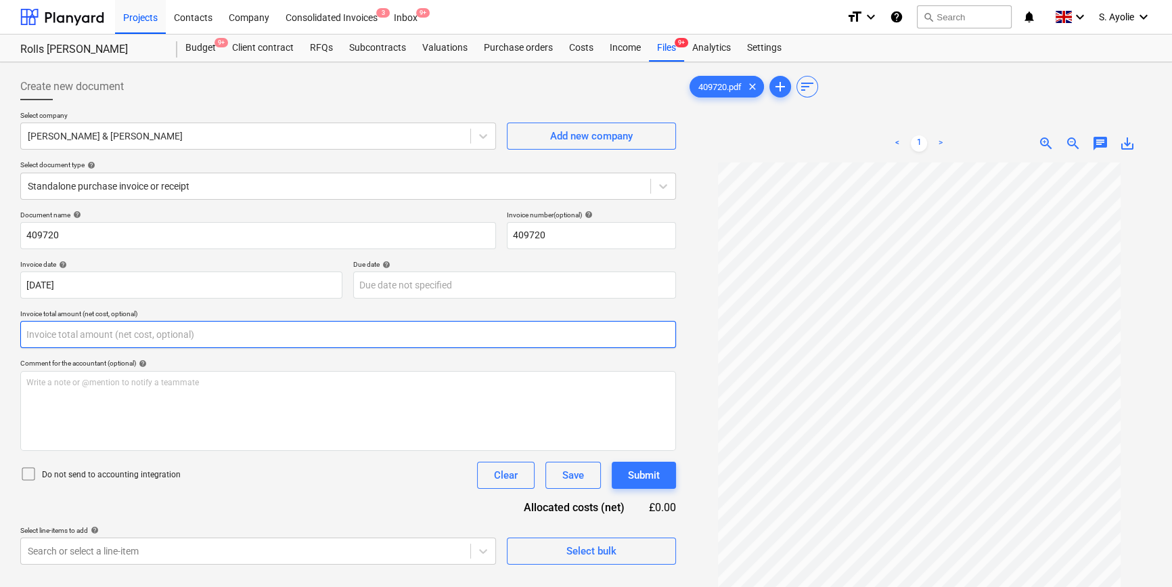
click at [183, 341] on input "text" at bounding box center [348, 334] width 656 height 27
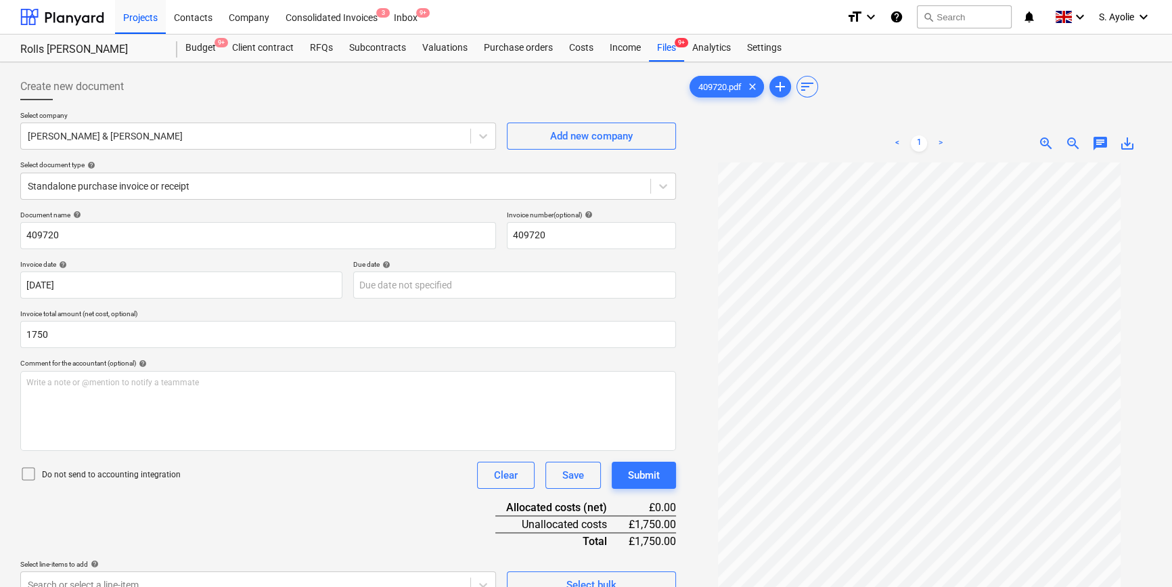
type input "1,750.00"
click at [32, 476] on icon at bounding box center [28, 474] width 16 height 16
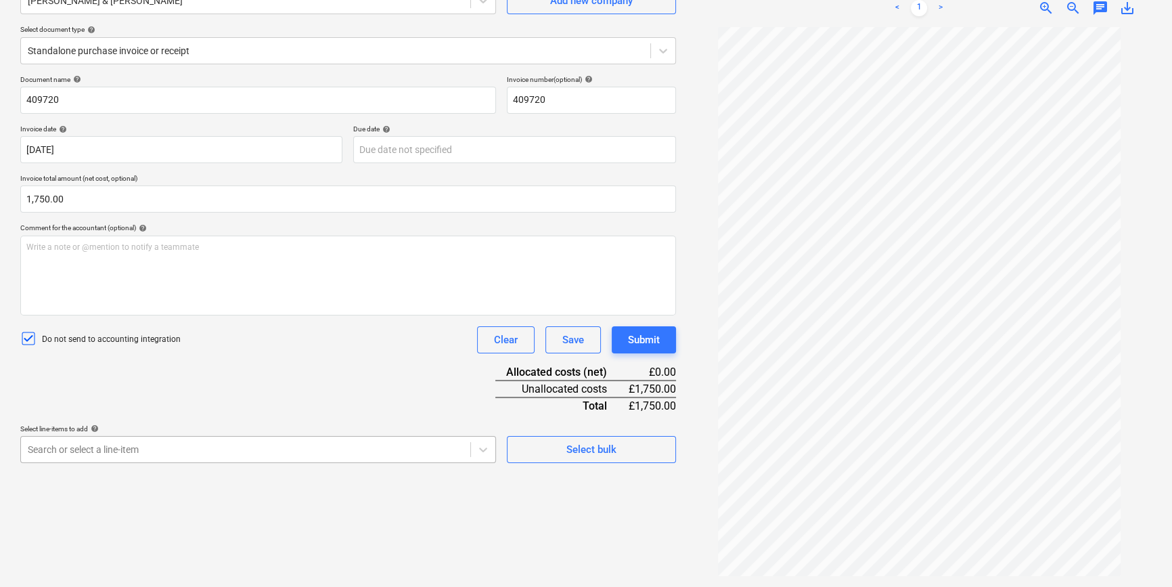
scroll to position [222, 0]
click at [240, 452] on body "Projects Contacts Company Consolidated Invoices 3 Inbox 9+ format_size keyboard…" at bounding box center [586, 158] width 1172 height 587
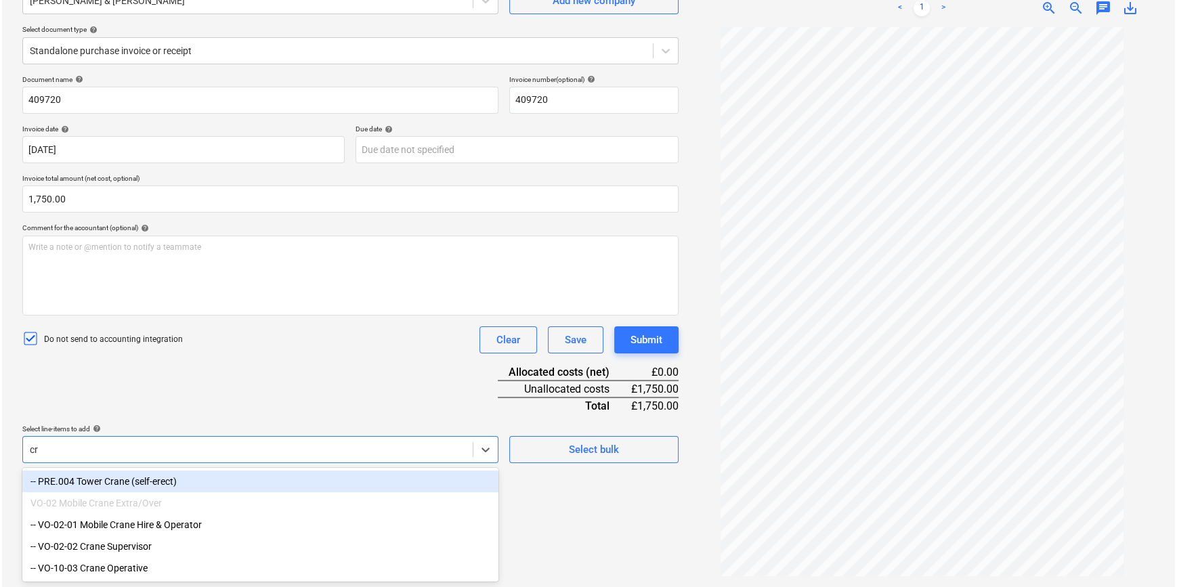
scroll to position [135, 0]
type input "crane"
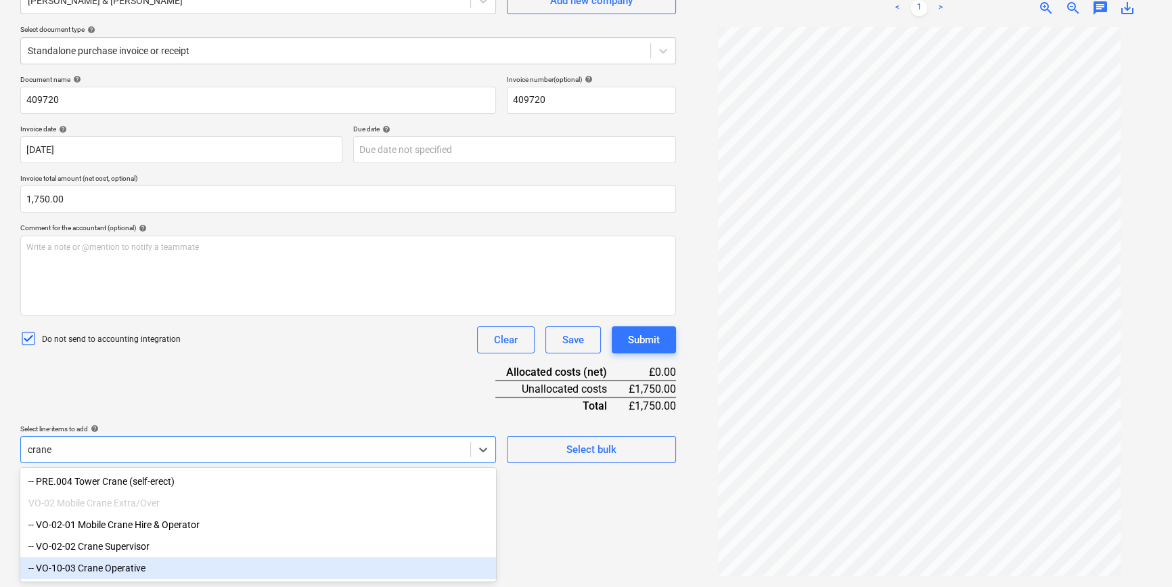
click at [155, 575] on div "-- VO-10-03 Crane Operative" at bounding box center [258, 568] width 476 height 22
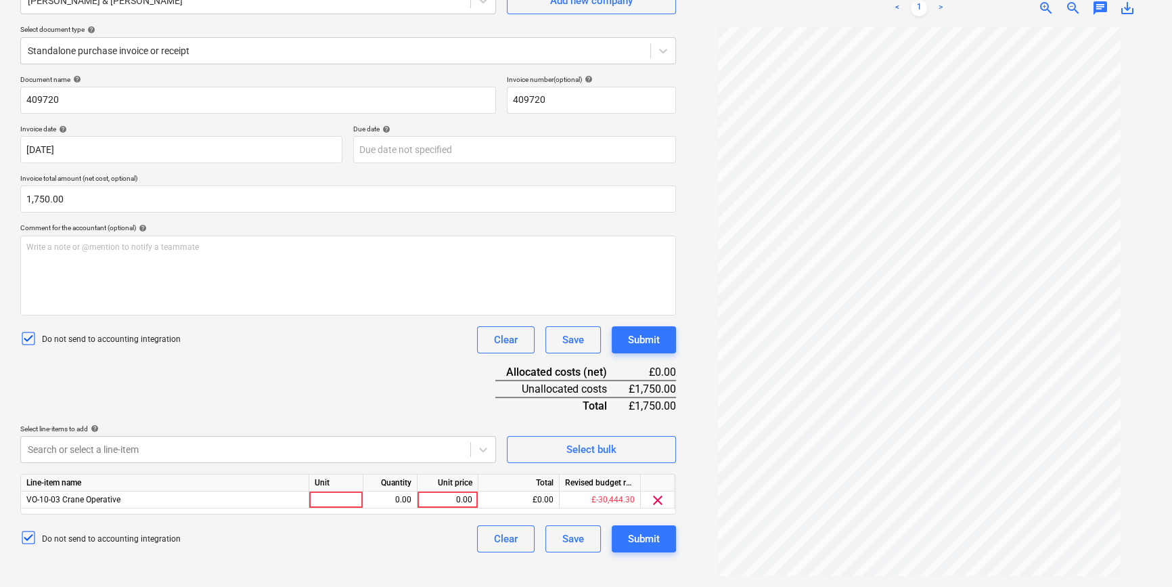
click at [383, 398] on div "Document name help 409720 Invoice number (optional) help 409720 Invoice date he…" at bounding box center [348, 313] width 656 height 477
click at [331, 498] on div at bounding box center [336, 499] width 54 height 17
type input "pcs"
click at [381, 500] on div "0.00" at bounding box center [390, 499] width 43 height 17
type input "1"
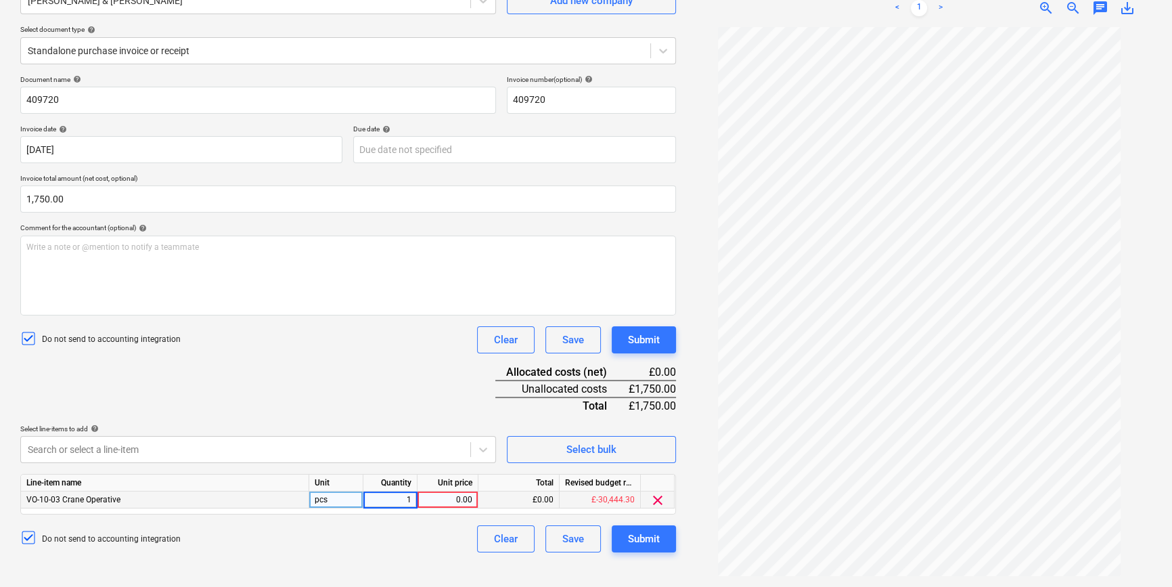
click at [464, 498] on div "0.00" at bounding box center [447, 499] width 49 height 17
type input "1750"
click at [457, 546] on div "Do not send to accounting integration Clear Save Submit" at bounding box center [348, 538] width 656 height 27
click at [636, 535] on div "Submit" at bounding box center [644, 539] width 32 height 18
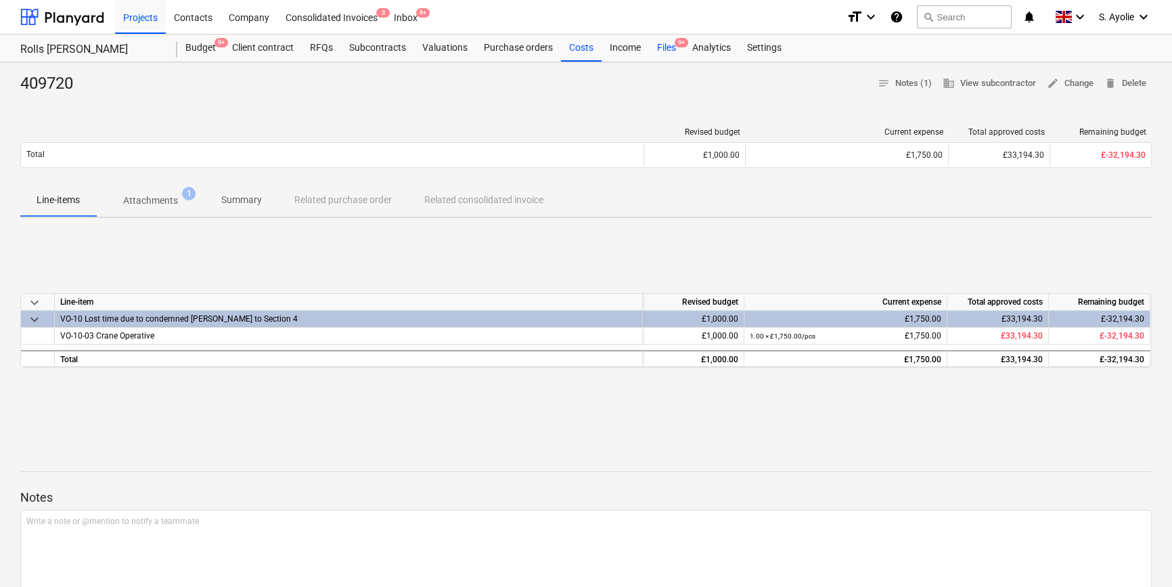
click at [675, 50] on div "Files 9+" at bounding box center [666, 48] width 35 height 27
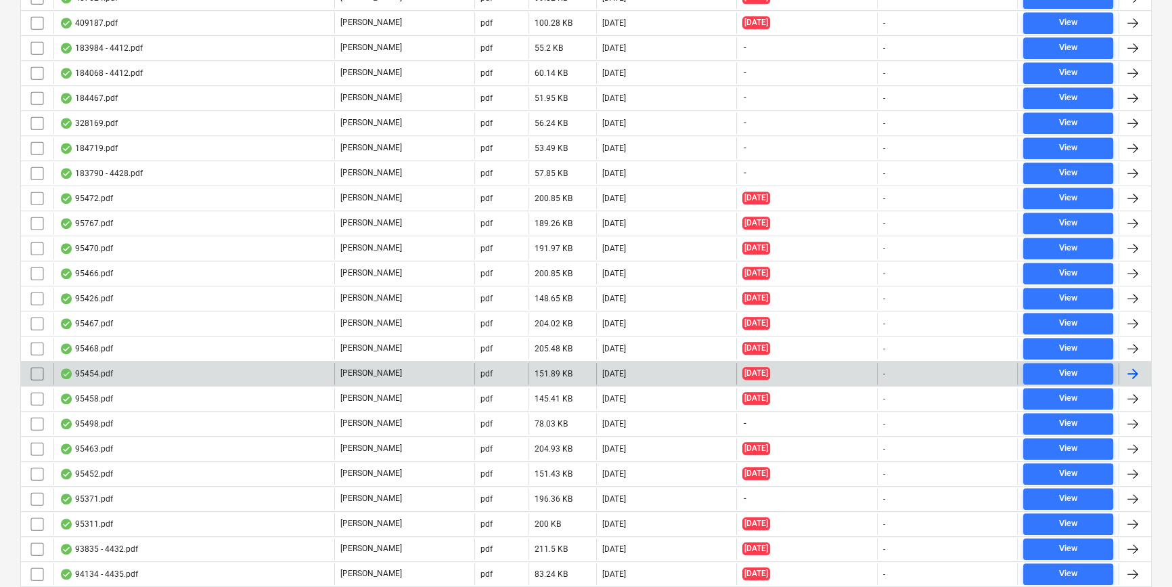
scroll to position [923, 0]
